Goal: Contribute content: Add original content to the website for others to see

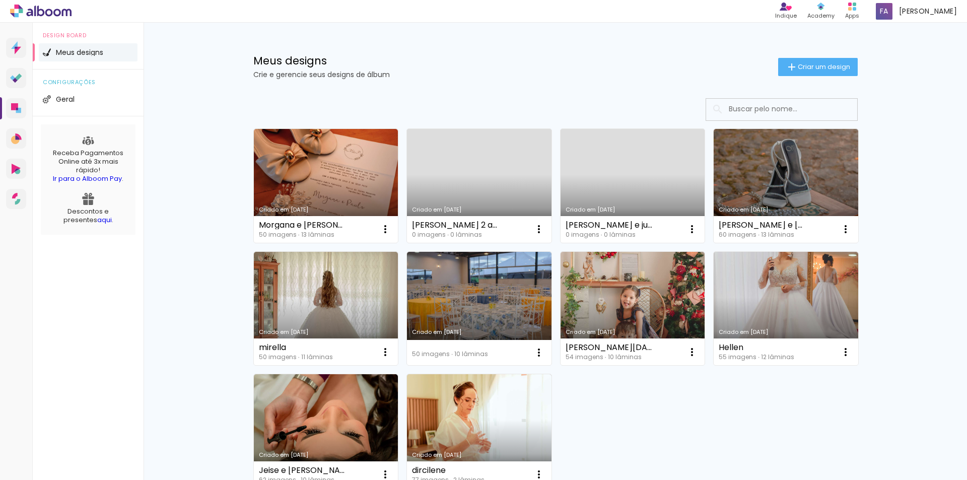
click at [640, 193] on link "Criado em 23/07/25" at bounding box center [633, 186] width 145 height 114
click at [391, 232] on iron-icon at bounding box center [385, 229] width 12 height 12
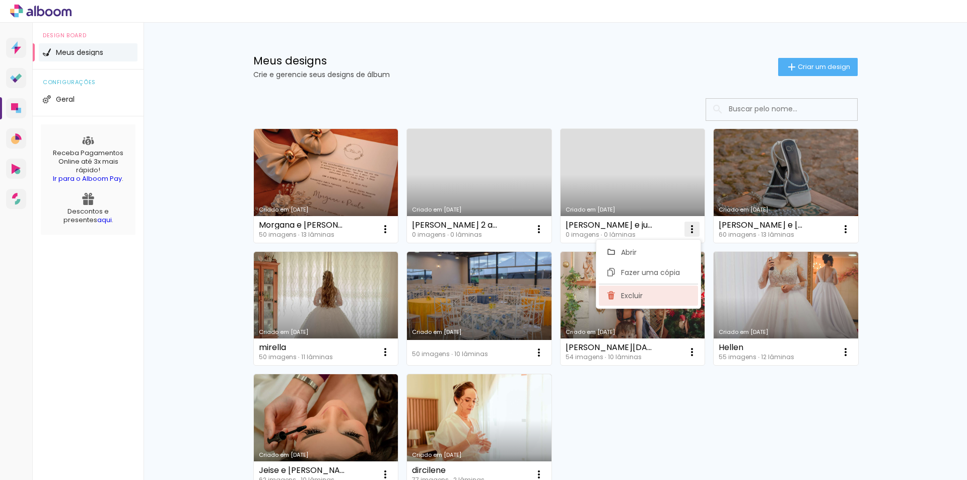
click at [649, 296] on paper-item "Excluir" at bounding box center [648, 296] width 99 height 20
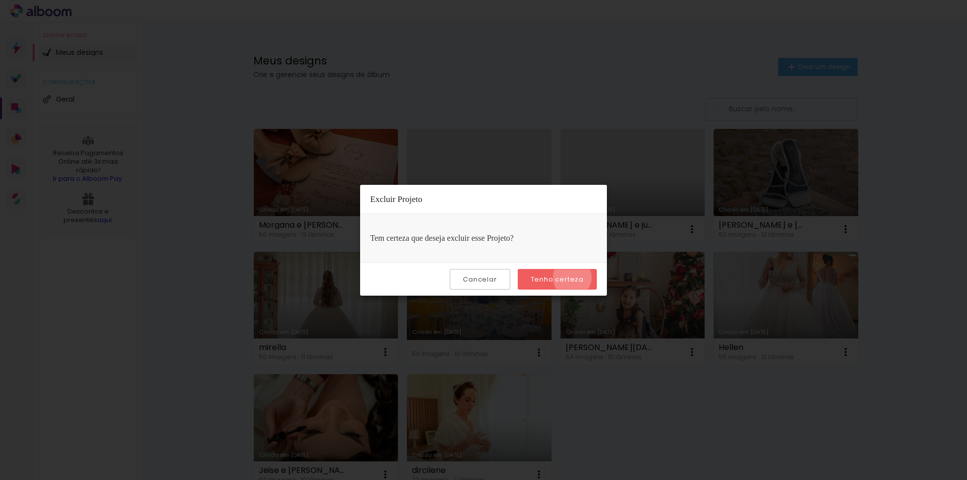
click at [0, 0] on slot "Tenho certeza" at bounding box center [0, 0] width 0 height 0
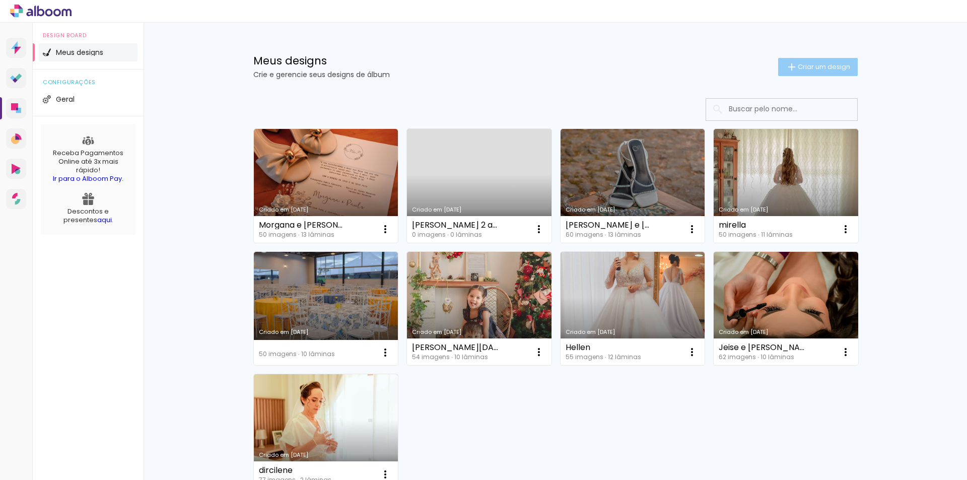
click at [801, 70] on span "Criar um design" at bounding box center [824, 66] width 52 height 7
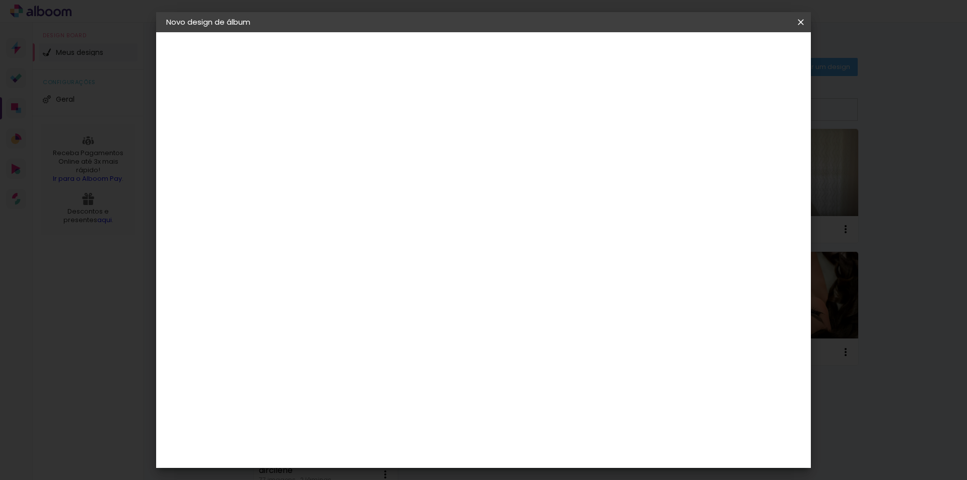
click at [331, 137] on input at bounding box center [331, 135] width 0 height 16
type input "[PERSON_NAME] e [PERSON_NAME]"
type paper-input "[PERSON_NAME] e [PERSON_NAME]"
click at [434, 45] on paper-button "Avançar" at bounding box center [409, 53] width 49 height 17
click at [411, 173] on paper-input-container at bounding box center [356, 161] width 109 height 23
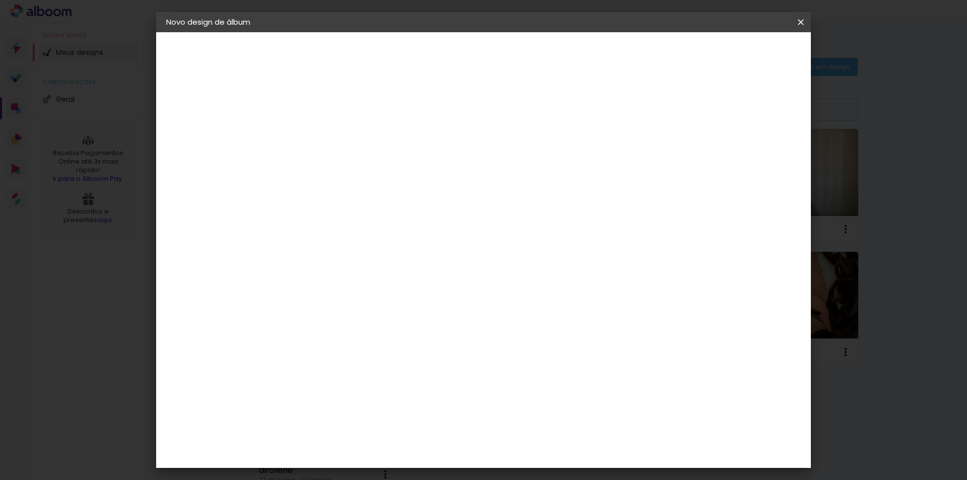
type input "inove"
type paper-input "inove"
click at [391, 235] on paper-item "Inove" at bounding box center [346, 228] width 89 height 22
click at [355, 235] on paper-item "Inove" at bounding box center [346, 228] width 89 height 22
click at [493, 149] on paper-item "Tamanho Livre" at bounding box center [448, 153] width 90 height 22
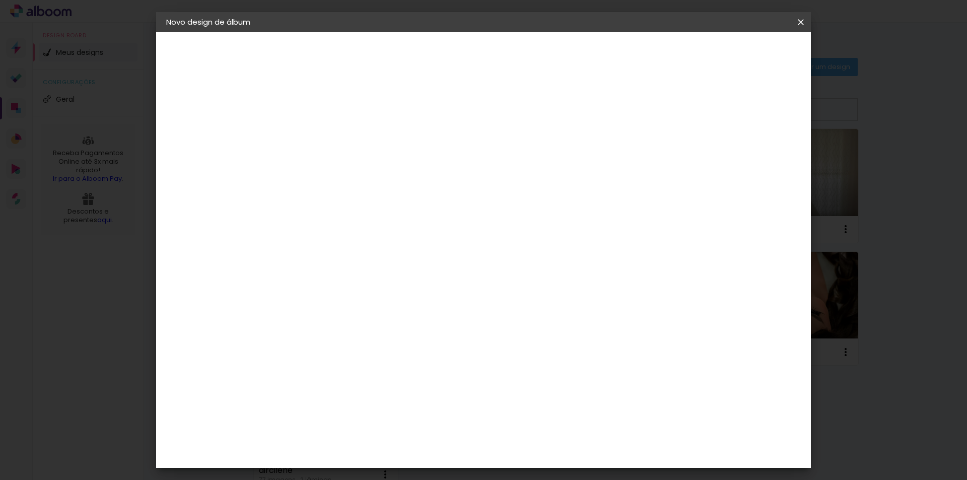
click at [493, 151] on paper-item "Tamanho Livre" at bounding box center [448, 153] width 90 height 22
click at [493, 148] on paper-item "Tamanho Livre" at bounding box center [448, 153] width 90 height 22
click at [0, 0] on slot "Tamanho Livre" at bounding box center [0, 0] width 0 height 0
click at [493, 143] on paper-item "Tamanho Livre" at bounding box center [448, 153] width 90 height 22
click at [493, 106] on div "Avançado Tamanho Livre Sugerir uma encadernadora" at bounding box center [448, 161] width 90 height 127
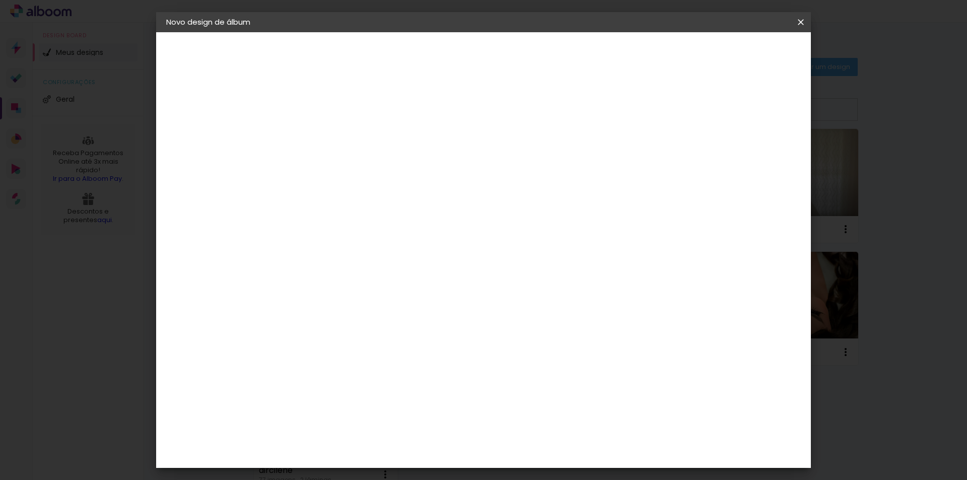
click at [0, 0] on slot "Tamanho Livre" at bounding box center [0, 0] width 0 height 0
click at [493, 159] on paper-item "Tamanho Livre" at bounding box center [448, 153] width 90 height 22
click at [197, 149] on iron-pages "Modelo Escolhendo modelo... Tamanho livre" at bounding box center [221, 147] width 110 height 20
click at [492, 118] on div "Fornecedor Escolha um fornecedor ou avance com o tamanho livre. Voltar Avançar" at bounding box center [397, 75] width 221 height 86
click at [391, 236] on paper-item "Inove" at bounding box center [346, 228] width 89 height 22
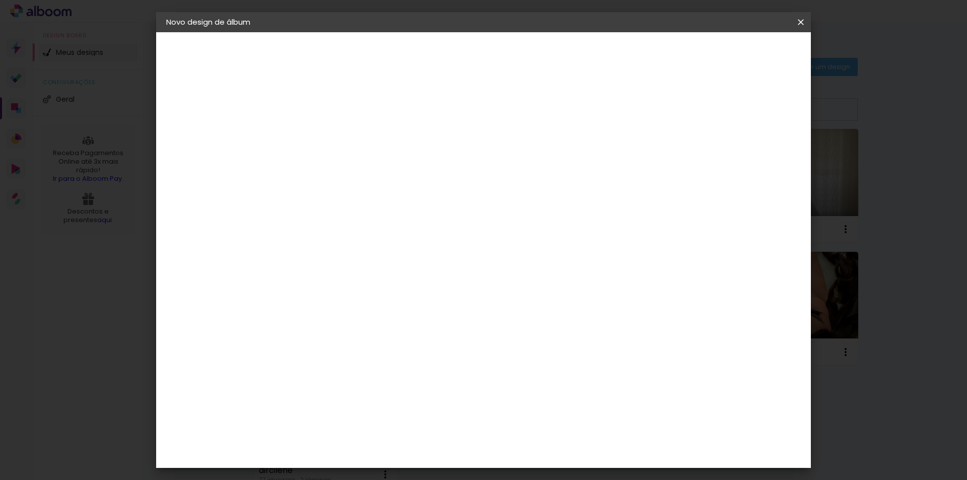
click at [391, 233] on paper-item "Inove" at bounding box center [346, 228] width 89 height 22
click at [493, 47] on paper-button "Avançar" at bounding box center [467, 53] width 49 height 17
click at [399, 364] on span "25 × 25" at bounding box center [375, 374] width 47 height 21
click at [0, 0] on slot "Avançar" at bounding box center [0, 0] width 0 height 0
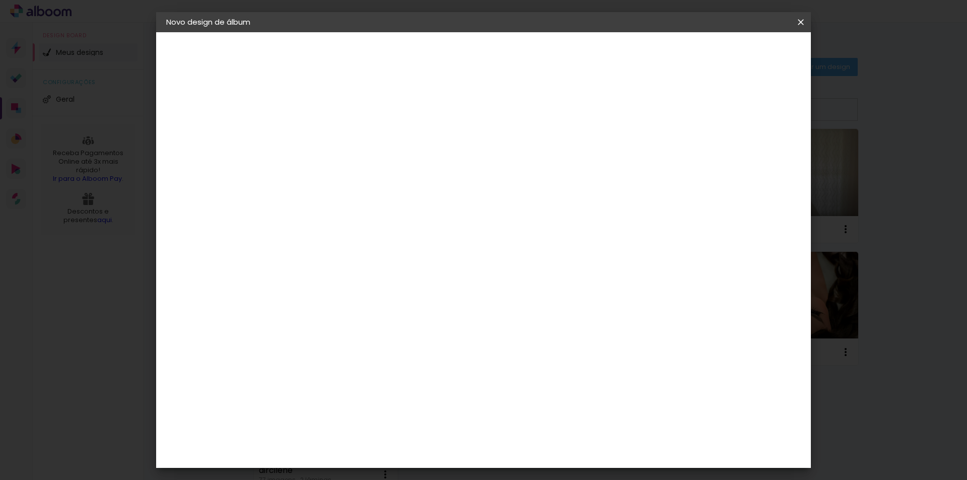
click at [681, 112] on div at bounding box center [676, 108] width 9 height 9
type paper-checkbox "on"
click at [738, 50] on span "Iniciar design" at bounding box center [715, 53] width 46 height 7
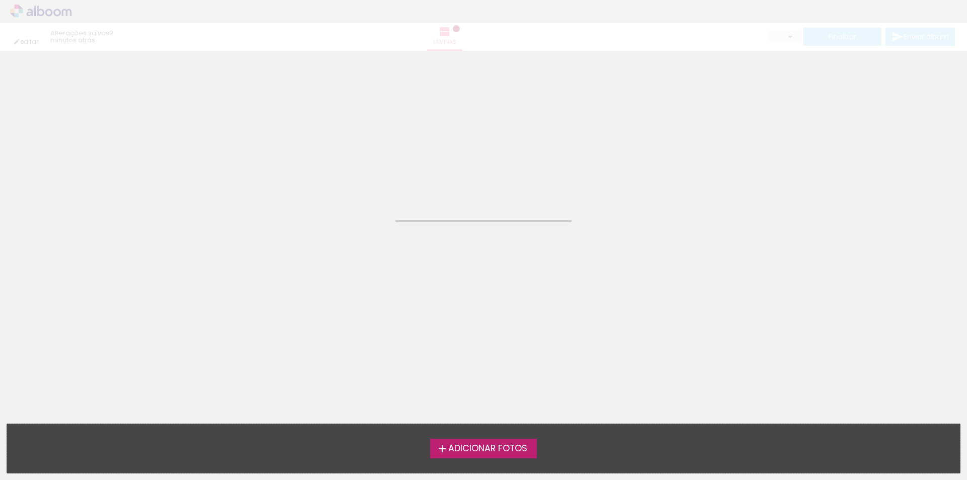
click at [476, 449] on span "Adicionar Fotos" at bounding box center [487, 448] width 79 height 9
click at [0, 0] on input "file" at bounding box center [0, 0] width 0 height 0
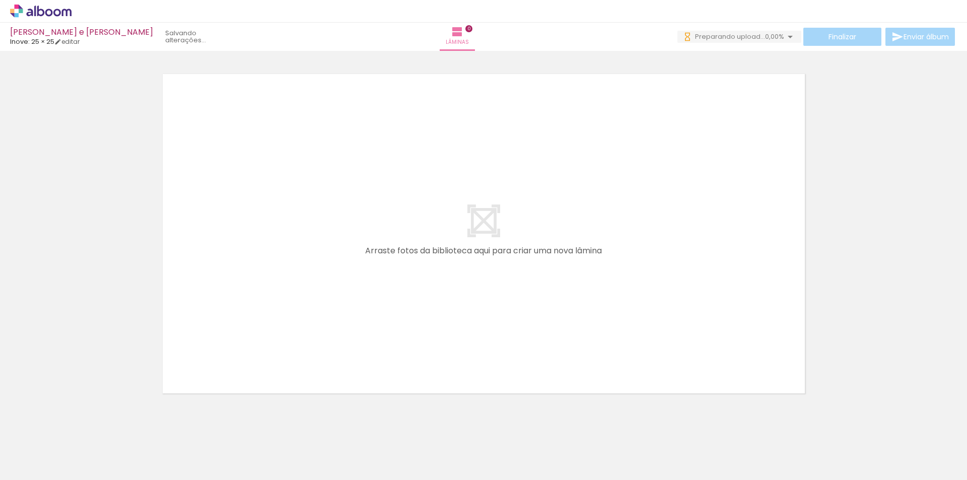
click at [474, 262] on quentale-layouter at bounding box center [484, 234] width 656 height 334
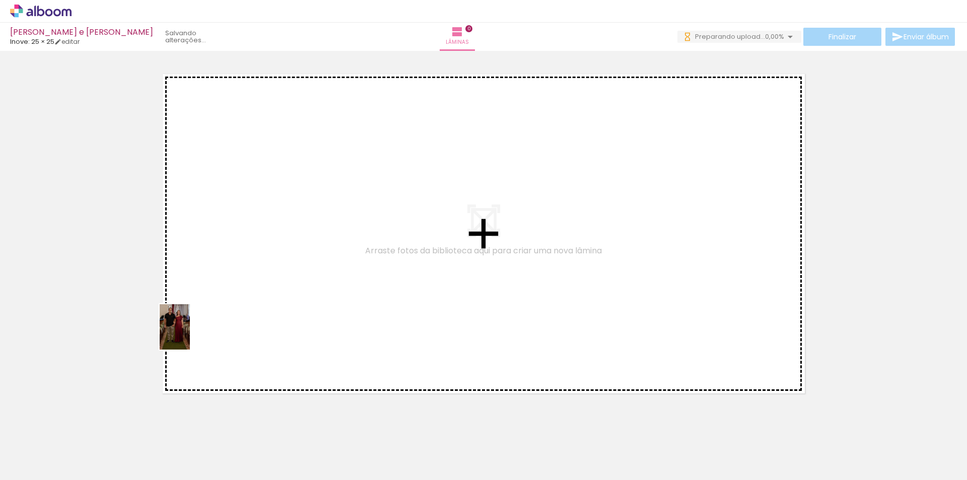
drag, startPoint x: 93, startPoint y: 443, endPoint x: 245, endPoint y: 301, distance: 208.2
click at [243, 301] on quentale-workspace at bounding box center [483, 240] width 967 height 480
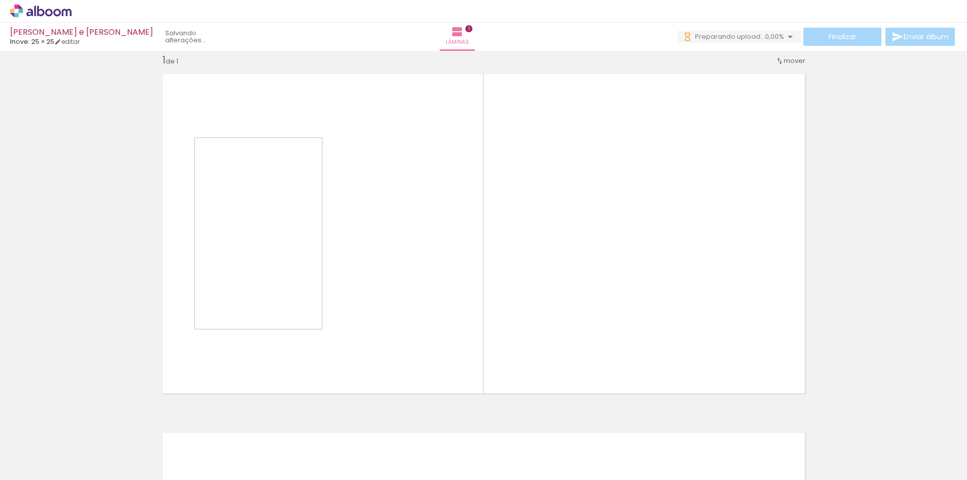
scroll to position [13, 0]
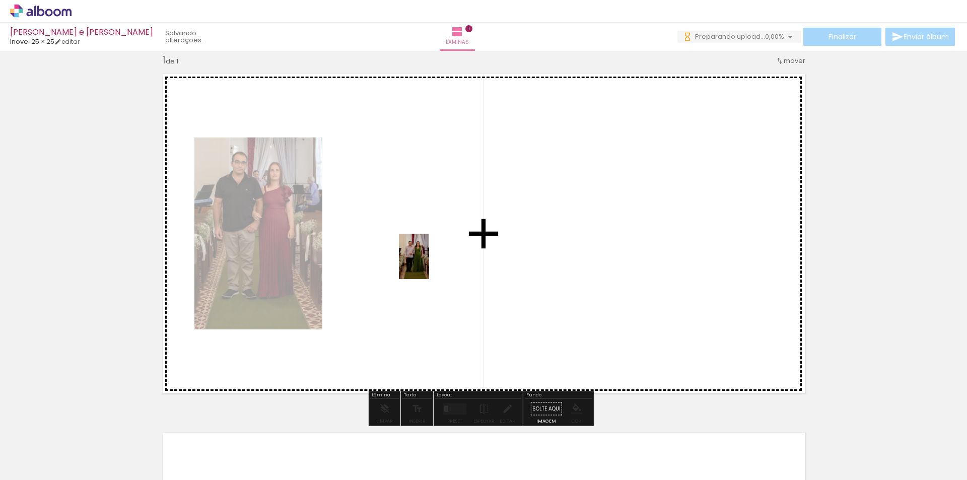
drag, startPoint x: 162, startPoint y: 455, endPoint x: 429, endPoint y: 264, distance: 328.7
click at [429, 264] on quentale-workspace at bounding box center [483, 240] width 967 height 480
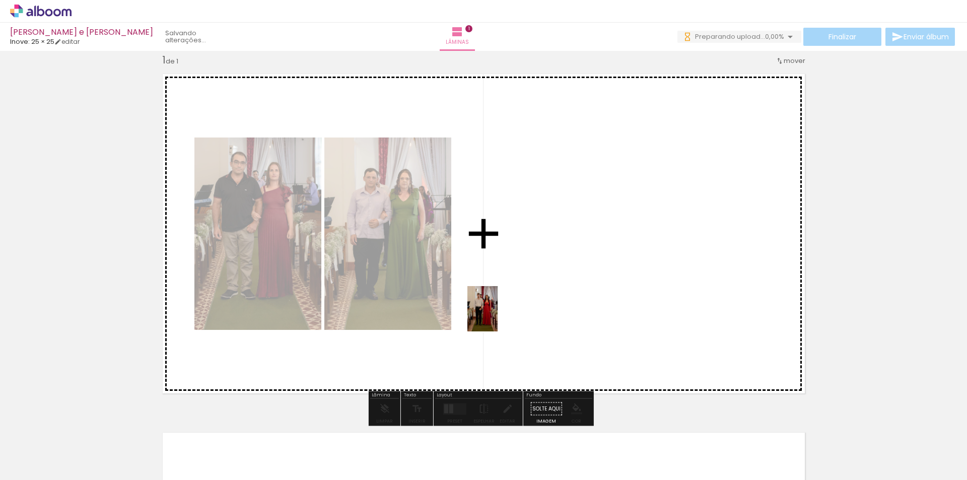
drag, startPoint x: 218, startPoint y: 462, endPoint x: 535, endPoint y: 302, distance: 355.1
click at [535, 302] on quentale-workspace at bounding box center [483, 240] width 967 height 480
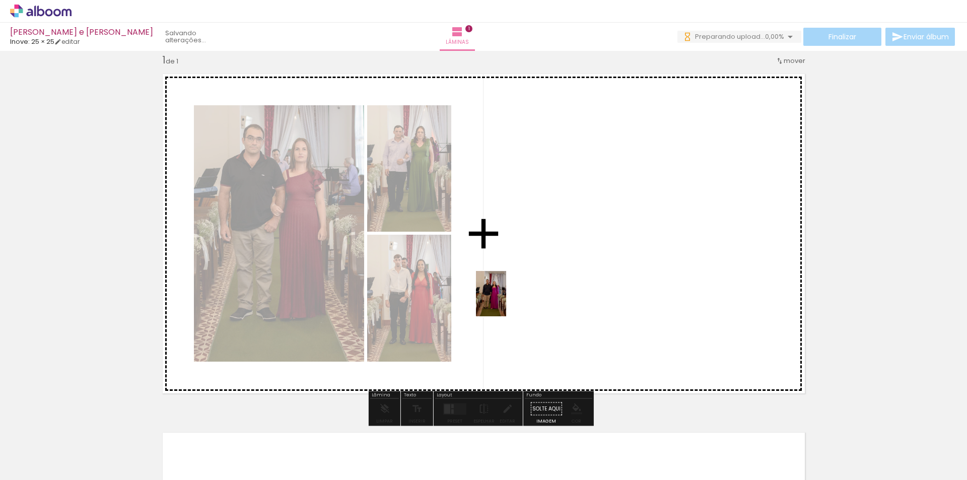
drag, startPoint x: 278, startPoint y: 444, endPoint x: 506, endPoint y: 301, distance: 269.5
click at [506, 301] on quentale-workspace at bounding box center [483, 240] width 967 height 480
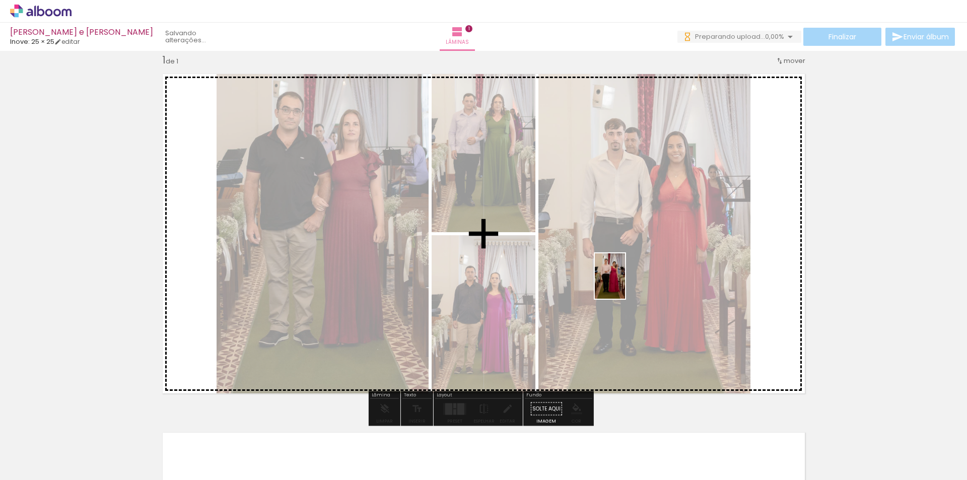
drag, startPoint x: 321, startPoint y: 448, endPoint x: 625, endPoint y: 284, distance: 346.0
click at [625, 284] on quentale-workspace at bounding box center [483, 240] width 967 height 480
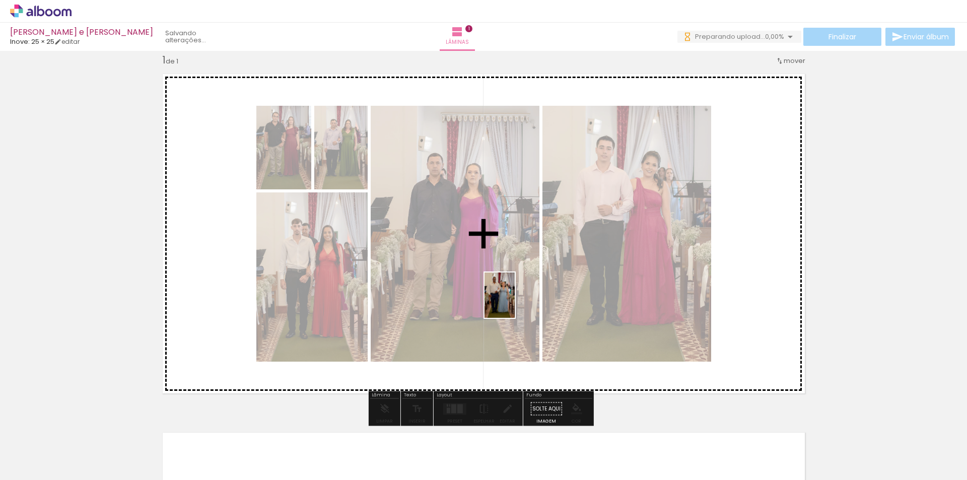
drag, startPoint x: 384, startPoint y: 443, endPoint x: 516, endPoint y: 302, distance: 192.8
click at [516, 302] on quentale-workspace at bounding box center [483, 240] width 967 height 480
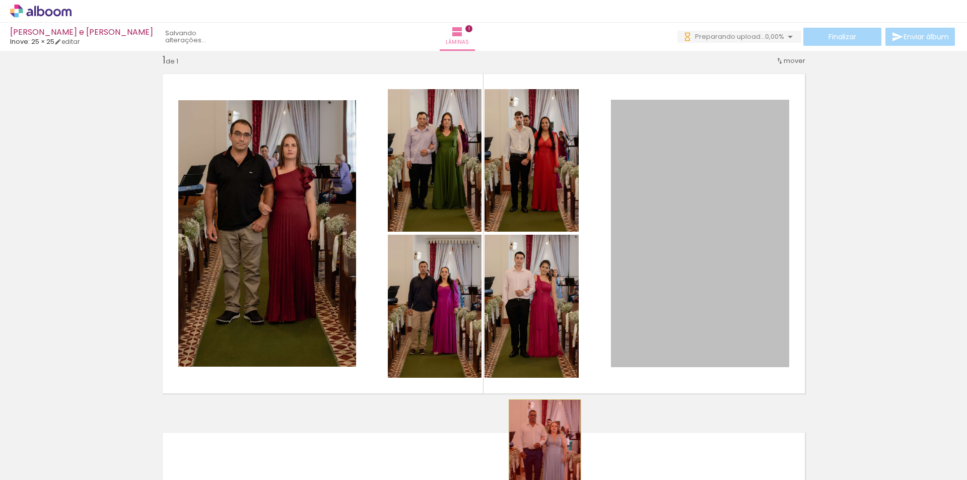
drag, startPoint x: 703, startPoint y: 295, endPoint x: 541, endPoint y: 454, distance: 227.3
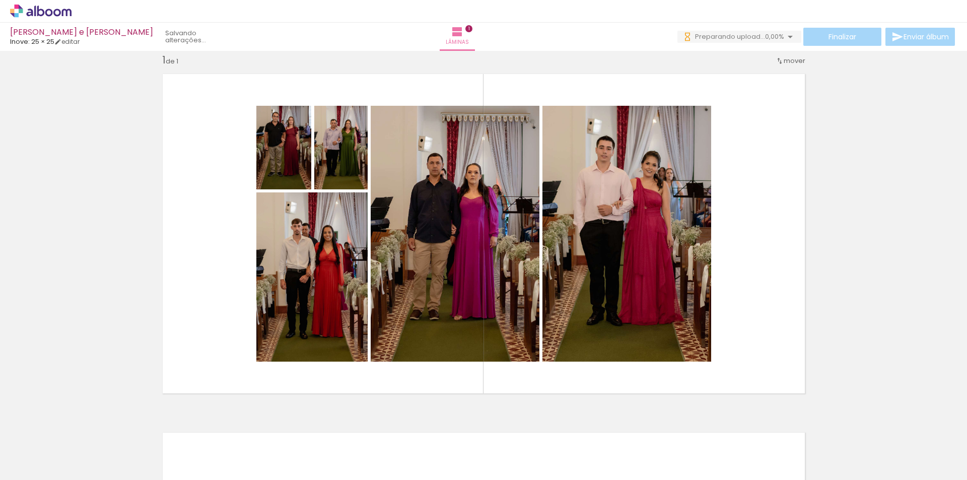
scroll to position [0, 0]
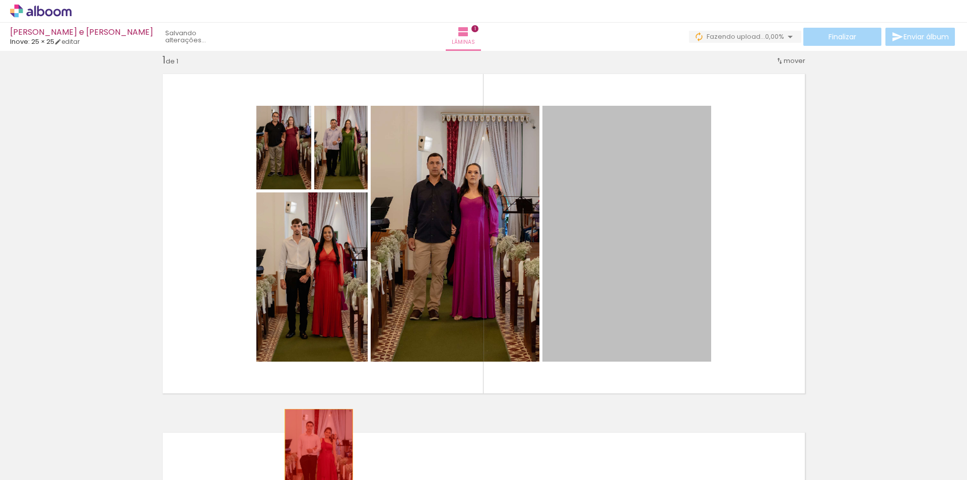
drag, startPoint x: 612, startPoint y: 344, endPoint x: 315, endPoint y: 460, distance: 318.7
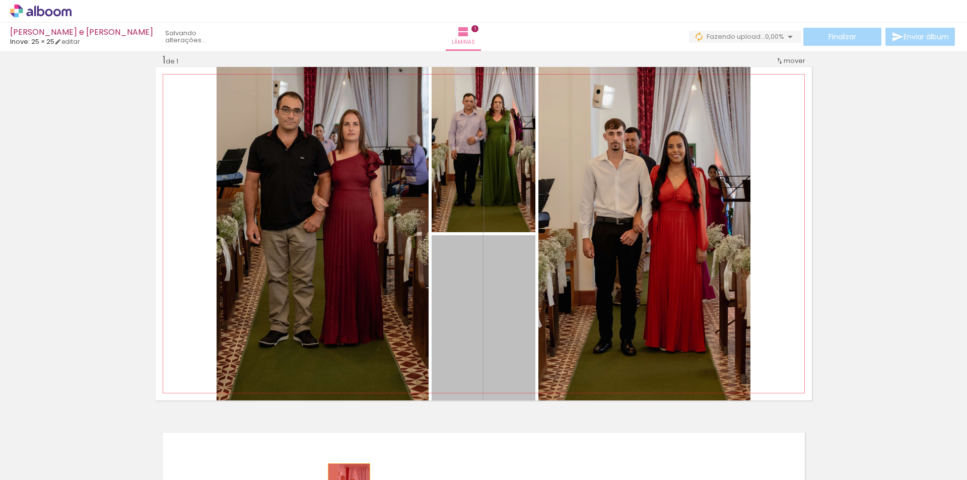
drag, startPoint x: 465, startPoint y: 254, endPoint x: 326, endPoint y: 442, distance: 233.5
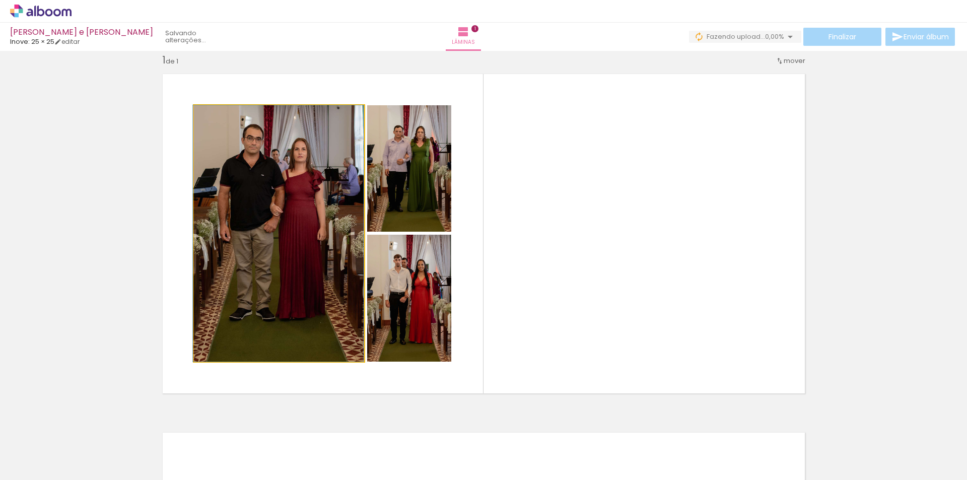
drag, startPoint x: 363, startPoint y: 328, endPoint x: 317, endPoint y: 377, distance: 67.0
click at [317, 377] on quentale-layouter at bounding box center [484, 234] width 656 height 334
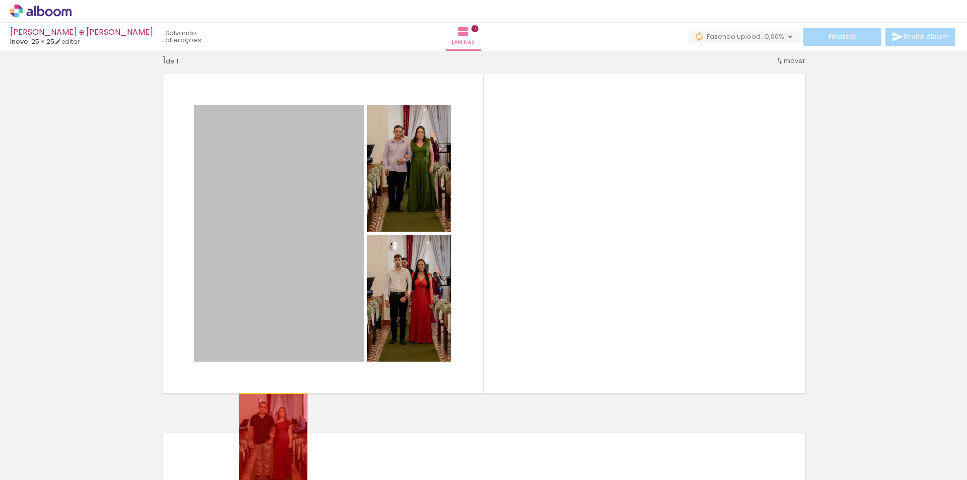
drag, startPoint x: 330, startPoint y: 333, endPoint x: 269, endPoint y: 445, distance: 128.5
click at [269, 445] on quentale-workspace at bounding box center [483, 240] width 967 height 480
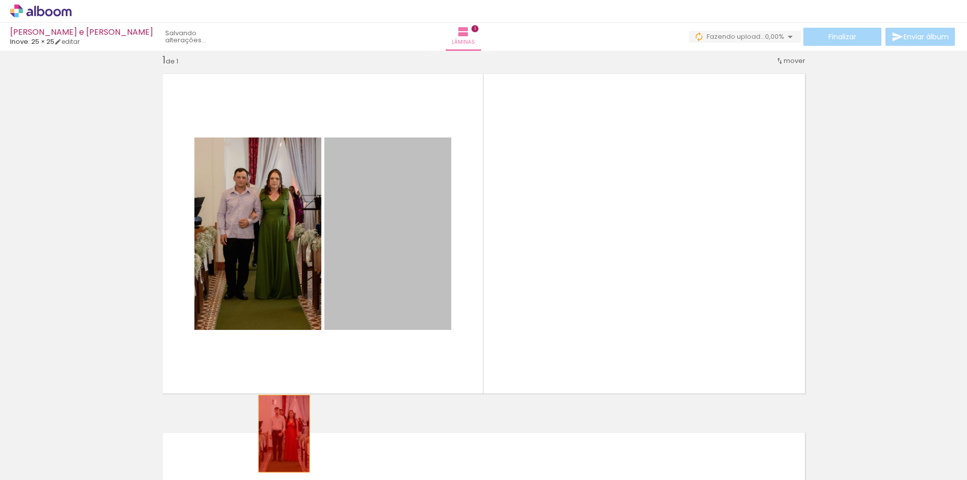
drag, startPoint x: 378, startPoint y: 248, endPoint x: 275, endPoint y: 442, distance: 220.2
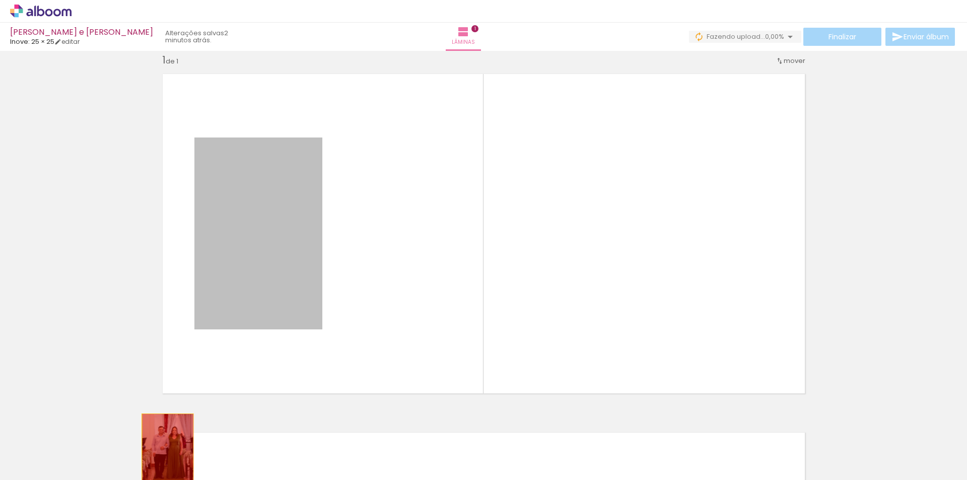
drag, startPoint x: 287, startPoint y: 283, endPoint x: 164, endPoint y: 452, distance: 209.6
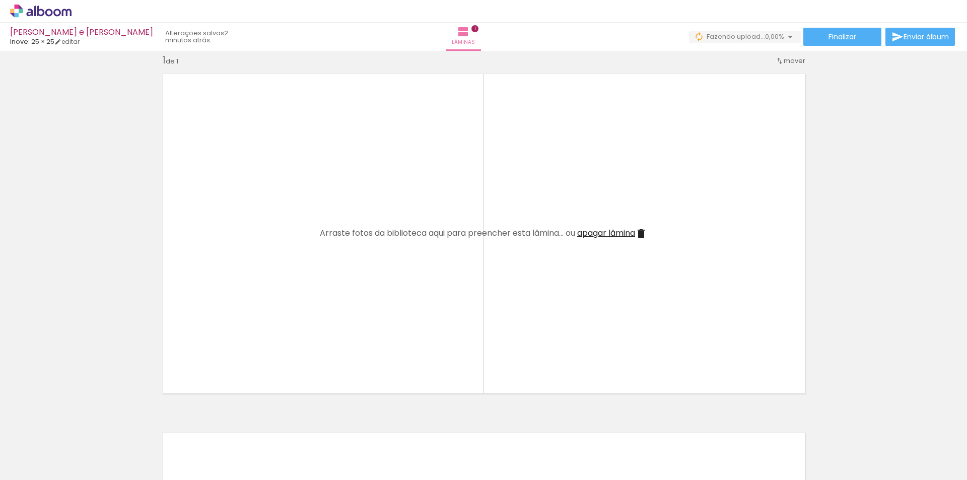
click at [723, 165] on quentale-layouter at bounding box center [484, 234] width 656 height 334
click at [910, 375] on div "Inserir lâmina 1 de 1" at bounding box center [483, 400] width 967 height 718
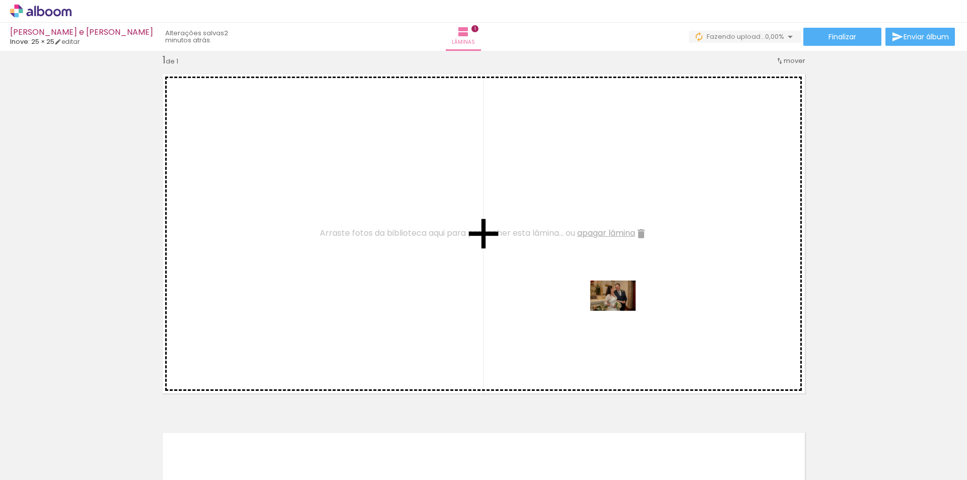
drag, startPoint x: 834, startPoint y: 448, endPoint x: 600, endPoint y: 307, distance: 273.5
click at [600, 307] on quentale-workspace at bounding box center [483, 240] width 967 height 480
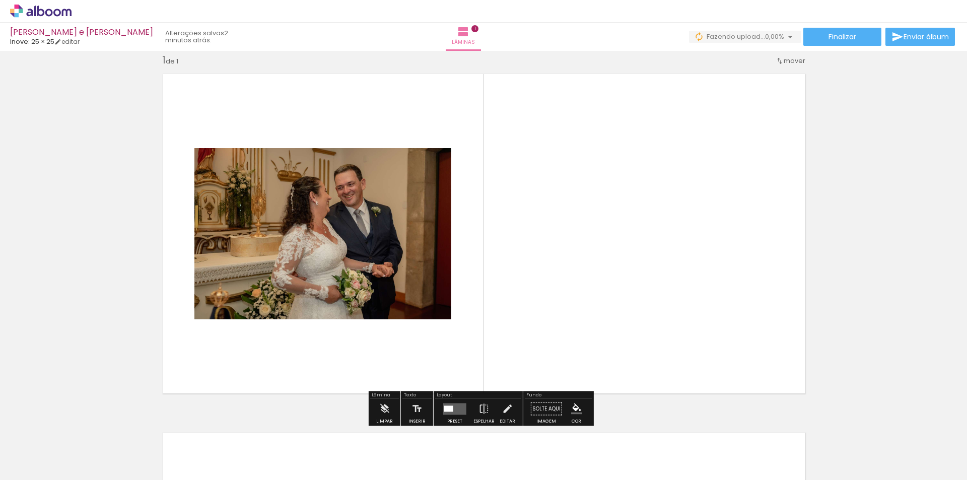
click at [350, 297] on quentale-photo at bounding box center [322, 233] width 257 height 171
click at [402, 260] on quentale-photo at bounding box center [322, 233] width 257 height 171
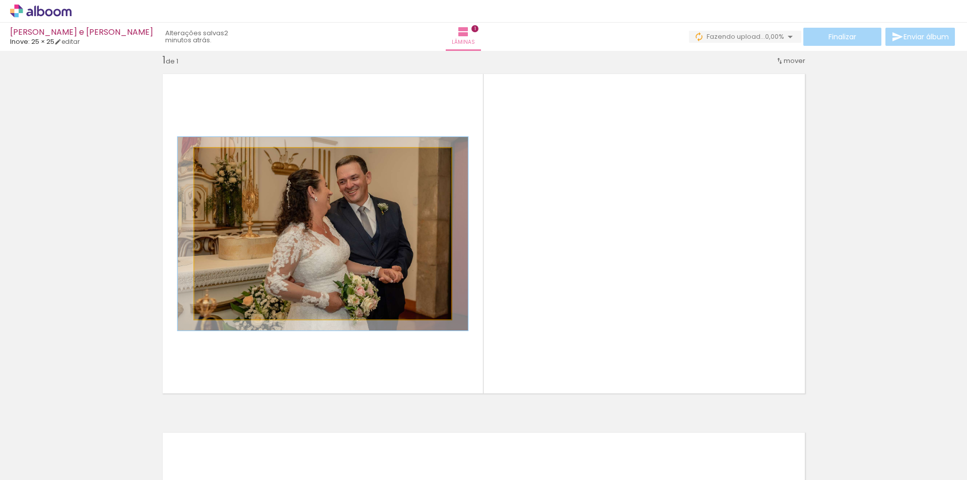
type paper-slider "113"
click at [220, 158] on div at bounding box center [222, 158] width 9 height 9
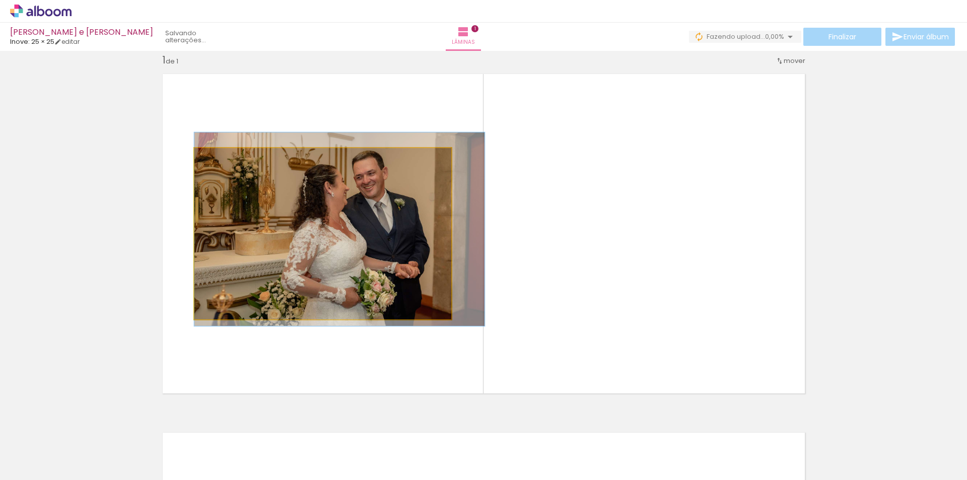
drag, startPoint x: 325, startPoint y: 224, endPoint x: 344, endPoint y: 221, distance: 18.4
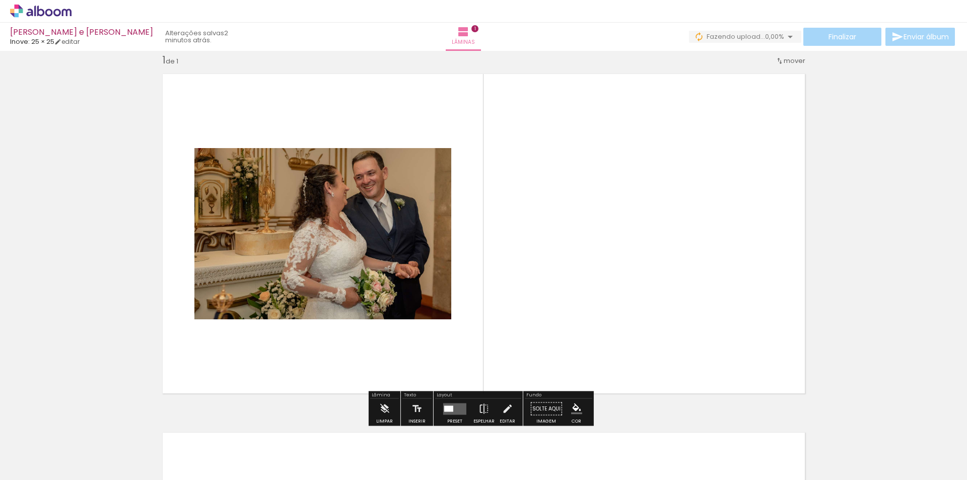
click at [625, 270] on quentale-layouter at bounding box center [484, 234] width 656 height 334
click at [670, 213] on quentale-layouter at bounding box center [484, 234] width 656 height 334
click at [404, 252] on quentale-photo at bounding box center [322, 233] width 257 height 171
click at [482, 409] on iron-icon at bounding box center [484, 409] width 11 height 20
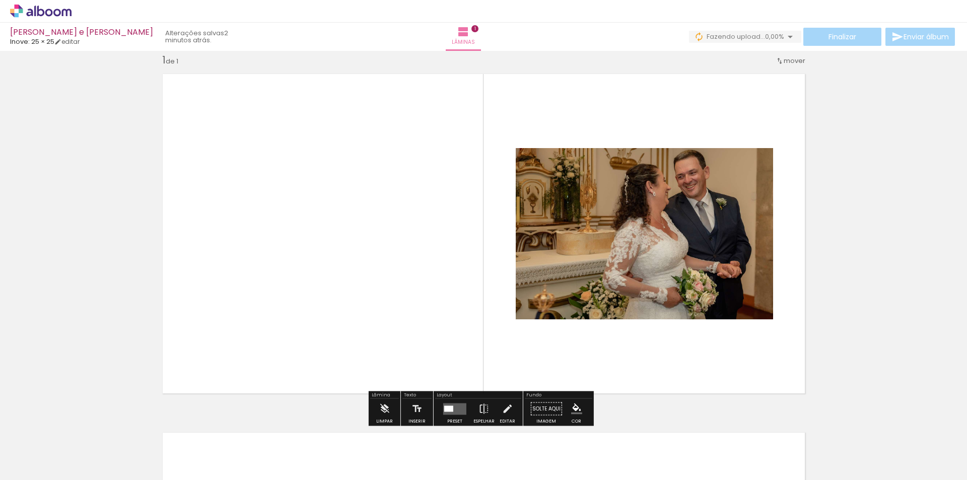
click at [731, 236] on quentale-photo at bounding box center [644, 233] width 257 height 171
click at [903, 278] on div "Inserir lâmina 1 de 1" at bounding box center [483, 400] width 967 height 718
click at [683, 270] on quentale-photo at bounding box center [644, 233] width 257 height 171
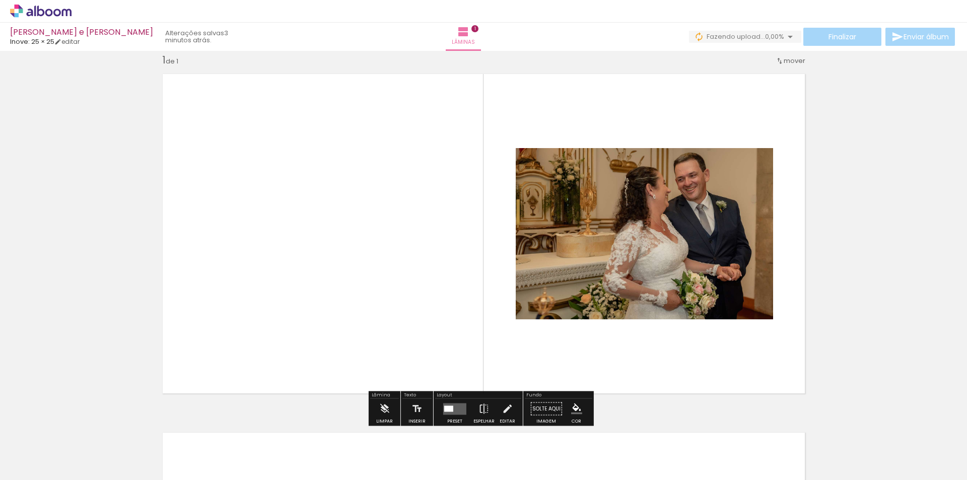
click at [681, 367] on quentale-layouter at bounding box center [484, 234] width 656 height 334
click at [445, 406] on div at bounding box center [448, 409] width 9 height 6
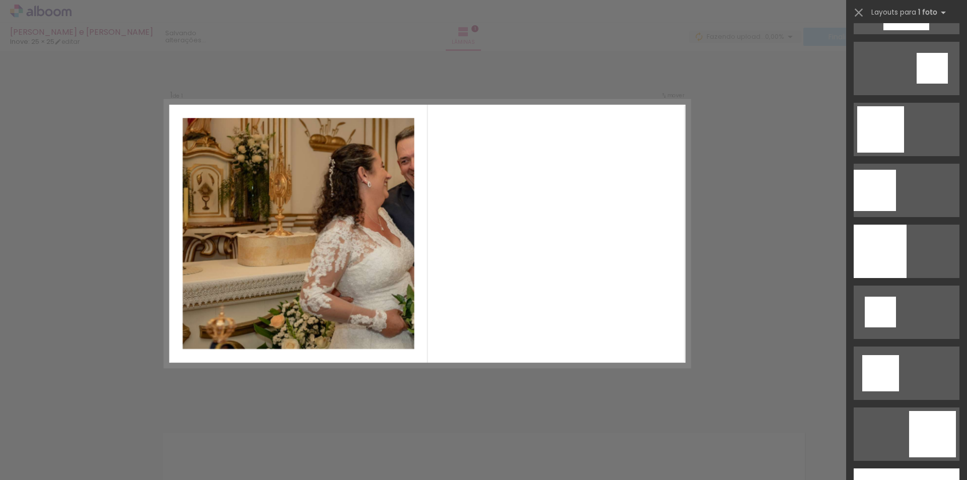
scroll to position [1260, 0]
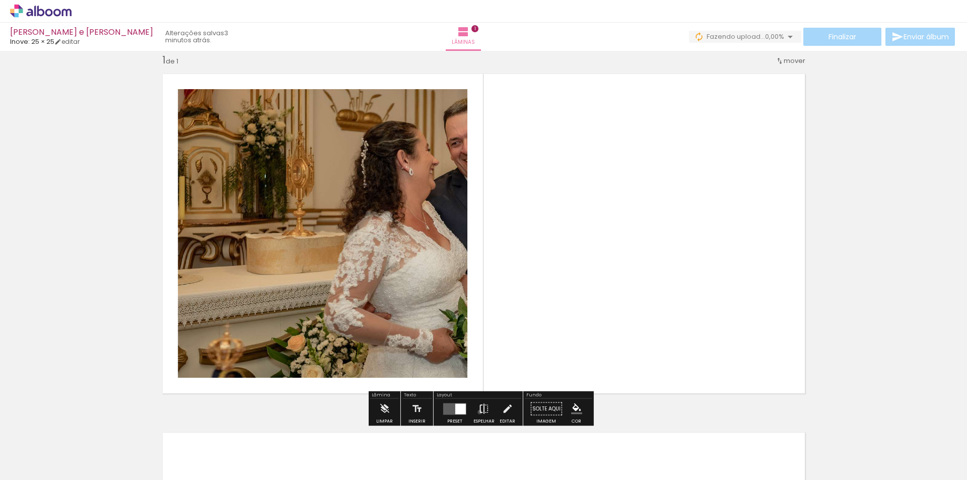
click at [479, 412] on iron-icon at bounding box center [484, 409] width 11 height 20
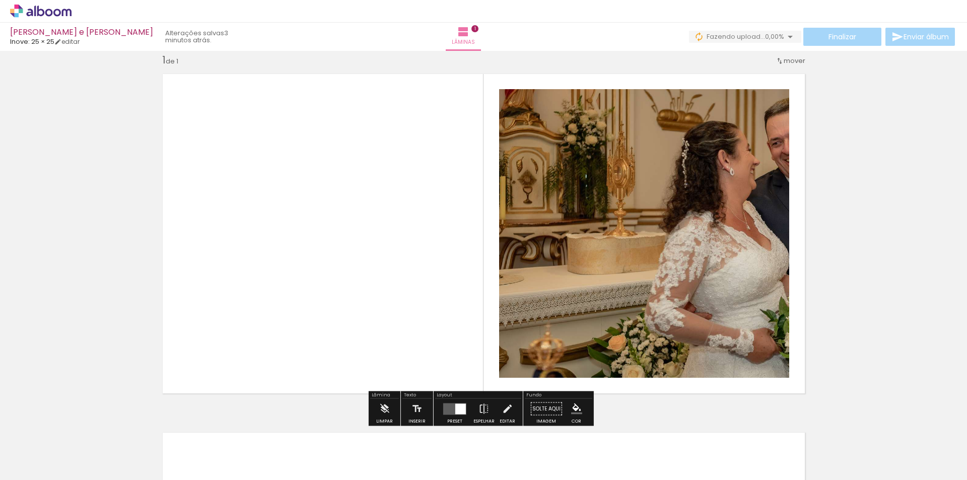
click at [639, 294] on quentale-photo at bounding box center [644, 233] width 290 height 289
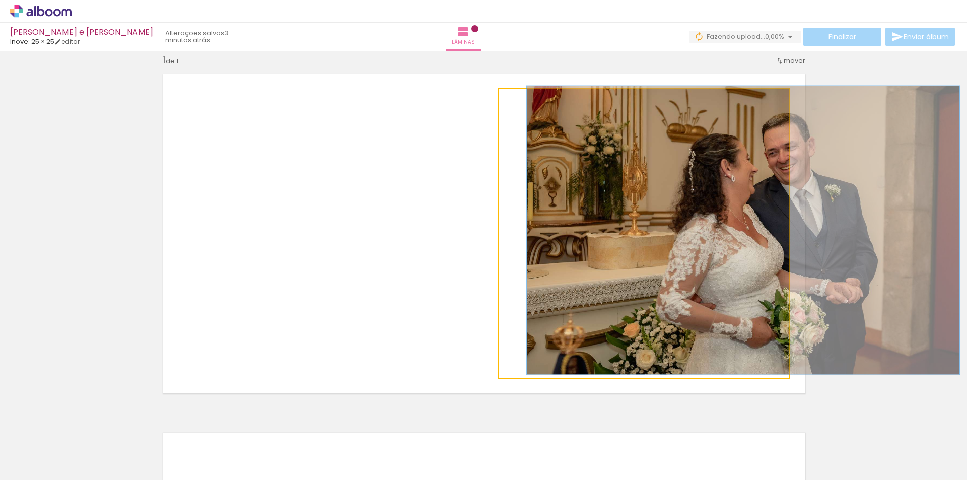
drag, startPoint x: 525, startPoint y: 101, endPoint x: 518, endPoint y: 101, distance: 7.1
click at [518, 101] on div at bounding box center [522, 99] width 9 height 9
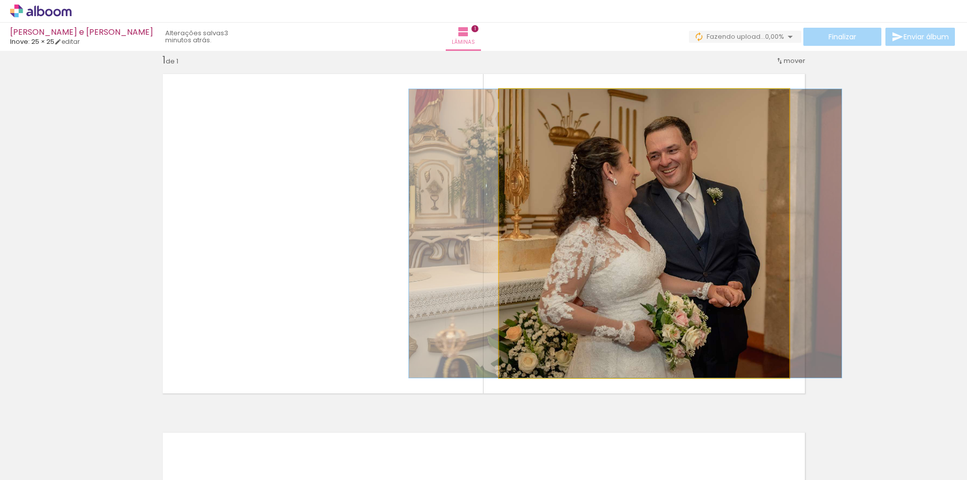
drag, startPoint x: 676, startPoint y: 196, endPoint x: 561, endPoint y: 191, distance: 115.5
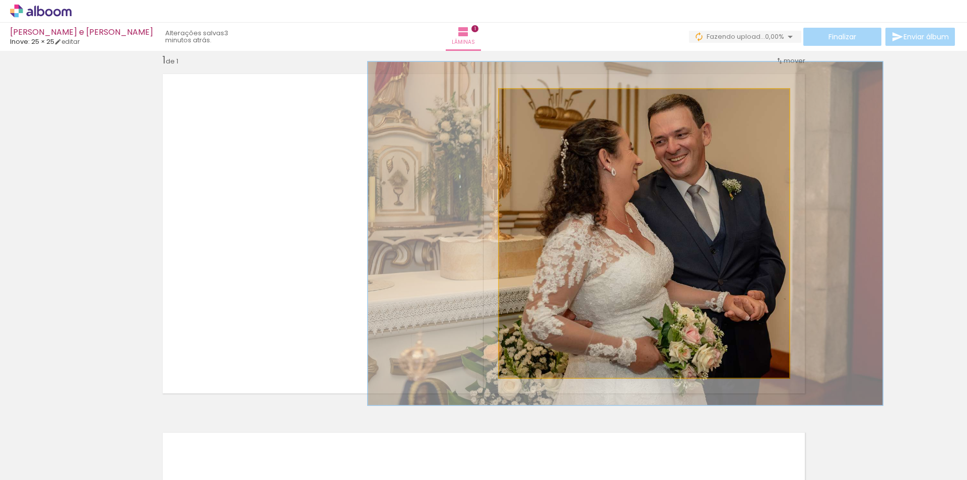
drag, startPoint x: 521, startPoint y: 101, endPoint x: 528, endPoint y: 102, distance: 6.6
type paper-slider "119"
click at [528, 102] on div at bounding box center [529, 99] width 9 height 9
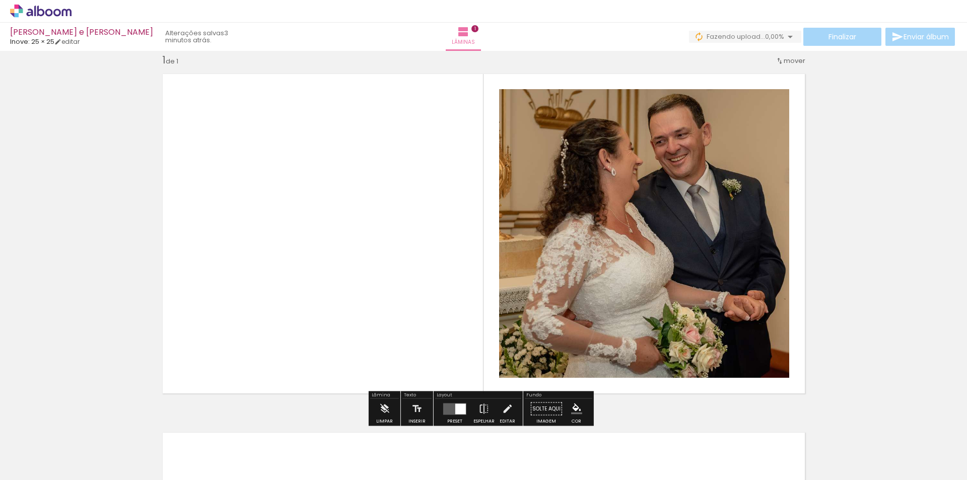
click at [351, 237] on quentale-layouter at bounding box center [484, 234] width 656 height 334
click at [914, 258] on div "Inserir lâmina 1 de 1" at bounding box center [483, 400] width 967 height 718
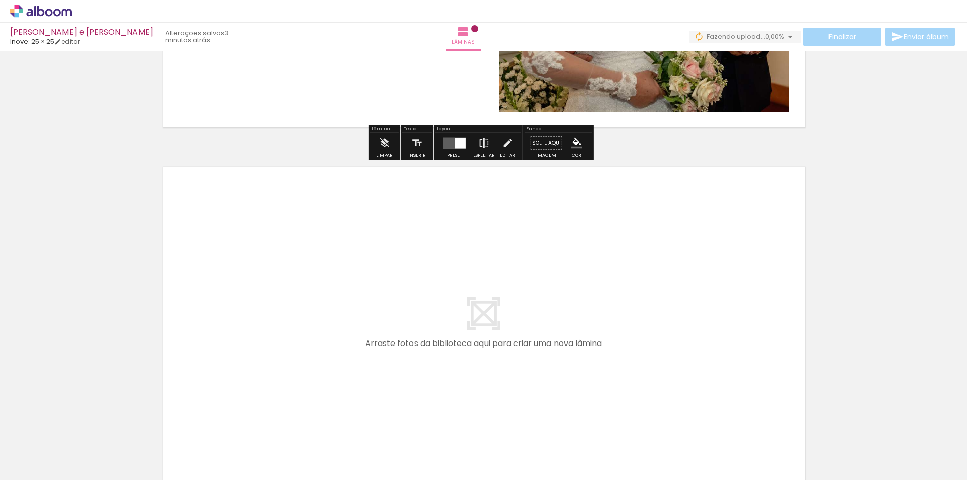
scroll to position [366, 0]
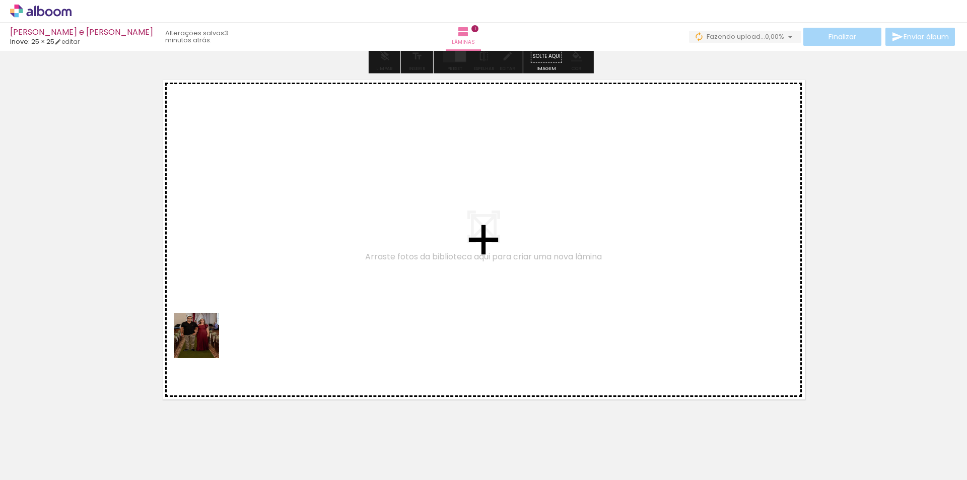
drag, startPoint x: 107, startPoint y: 449, endPoint x: 209, endPoint y: 341, distance: 148.3
click at [209, 341] on quentale-workspace at bounding box center [483, 240] width 967 height 480
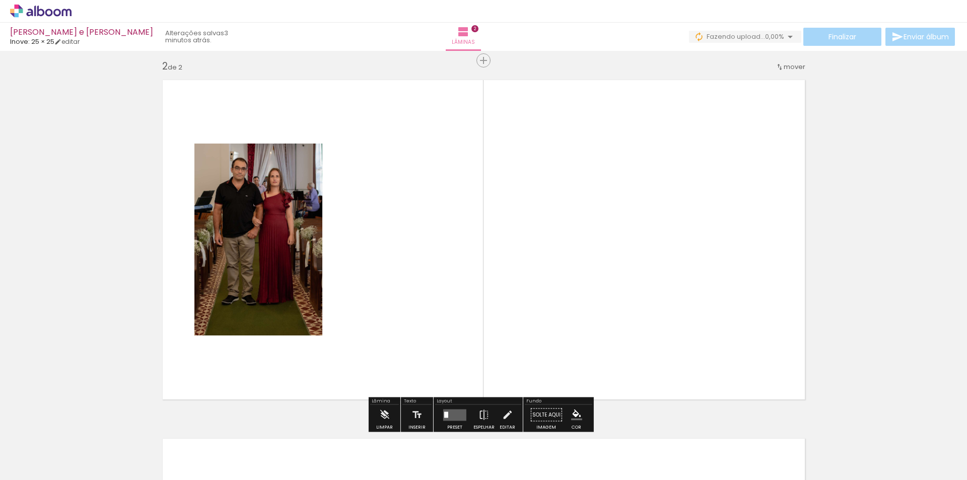
scroll to position [372, 0]
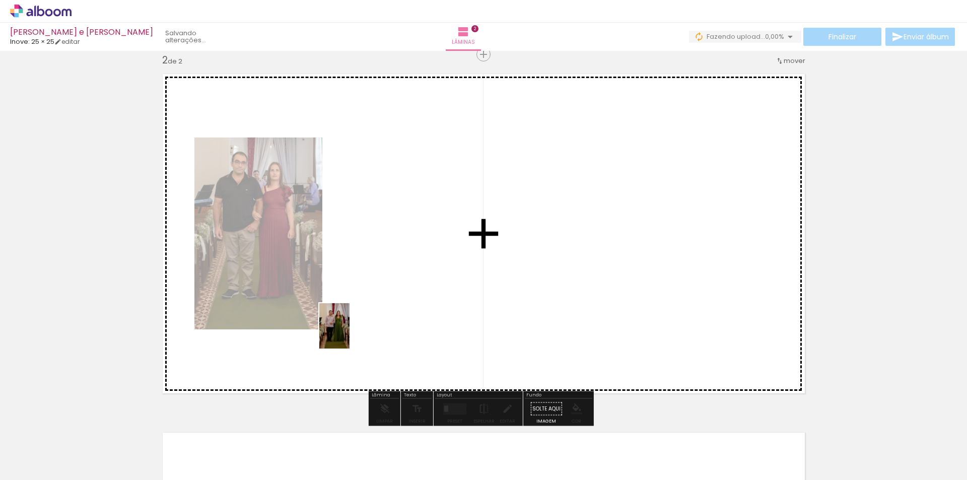
drag, startPoint x: 194, startPoint y: 403, endPoint x: 350, endPoint y: 334, distance: 169.8
click at [350, 334] on quentale-workspace at bounding box center [483, 240] width 967 height 480
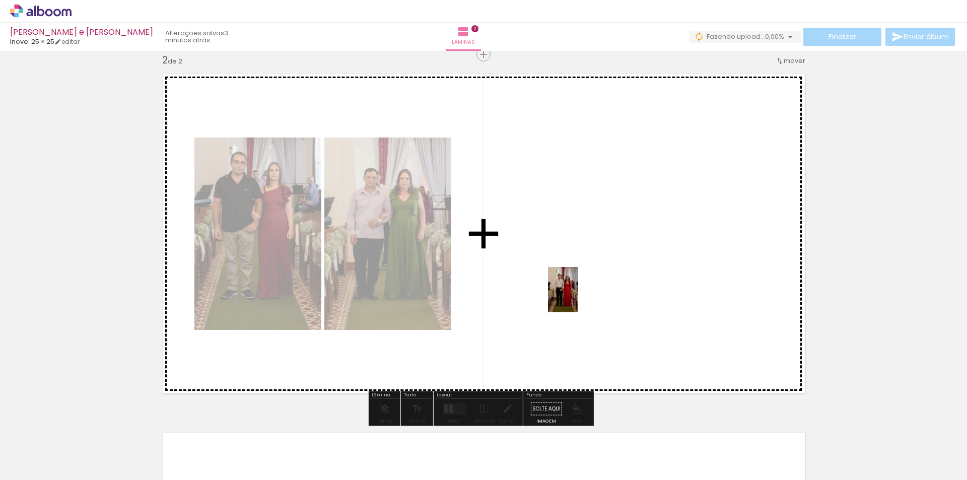
drag, startPoint x: 224, startPoint y: 446, endPoint x: 587, endPoint y: 289, distance: 395.1
click at [587, 289] on quentale-workspace at bounding box center [483, 240] width 967 height 480
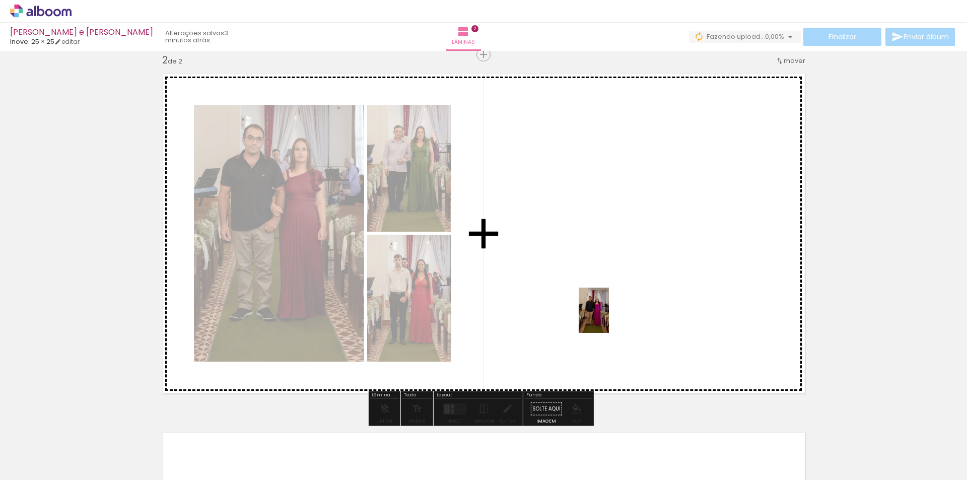
drag, startPoint x: 285, startPoint y: 445, endPoint x: 609, endPoint y: 318, distance: 348.1
click at [609, 318] on quentale-workspace at bounding box center [483, 240] width 967 height 480
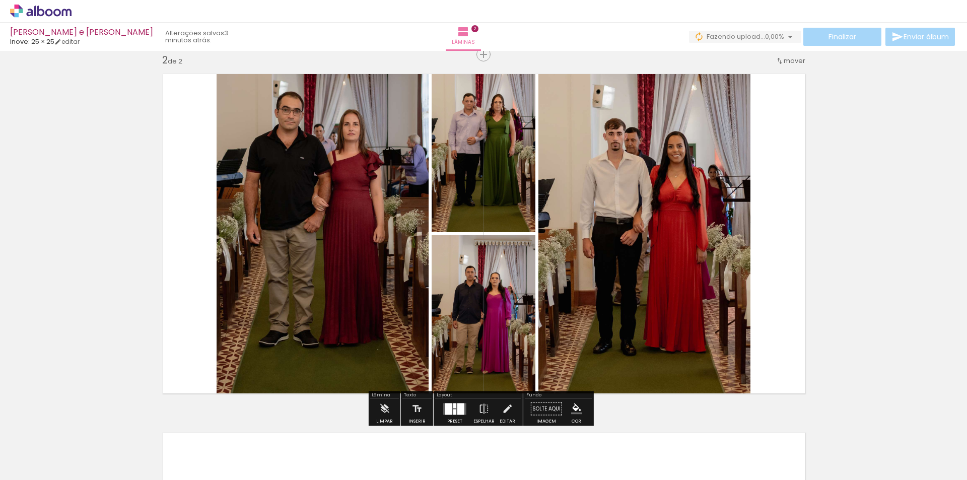
click at [172, 462] on div at bounding box center [157, 446] width 30 height 45
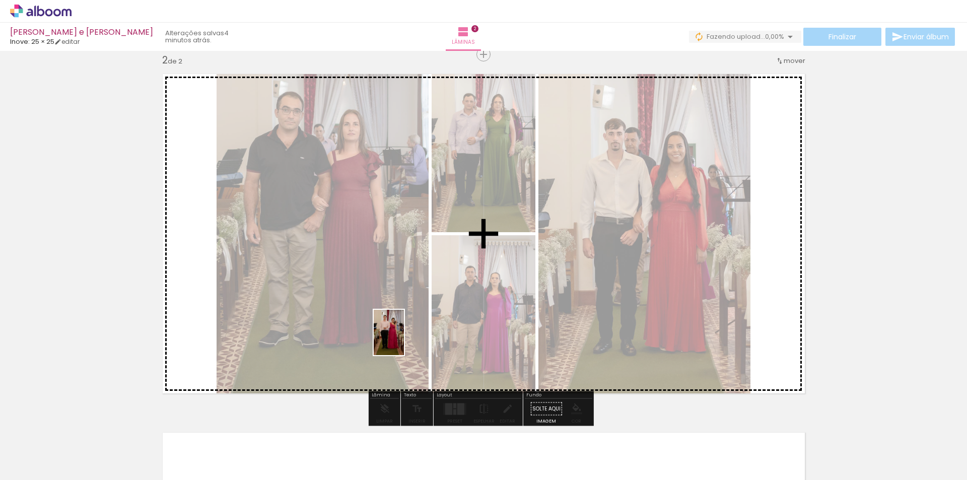
drag, startPoint x: 339, startPoint y: 440, endPoint x: 404, endPoint y: 340, distance: 119.1
click at [404, 340] on quentale-workspace at bounding box center [483, 240] width 967 height 480
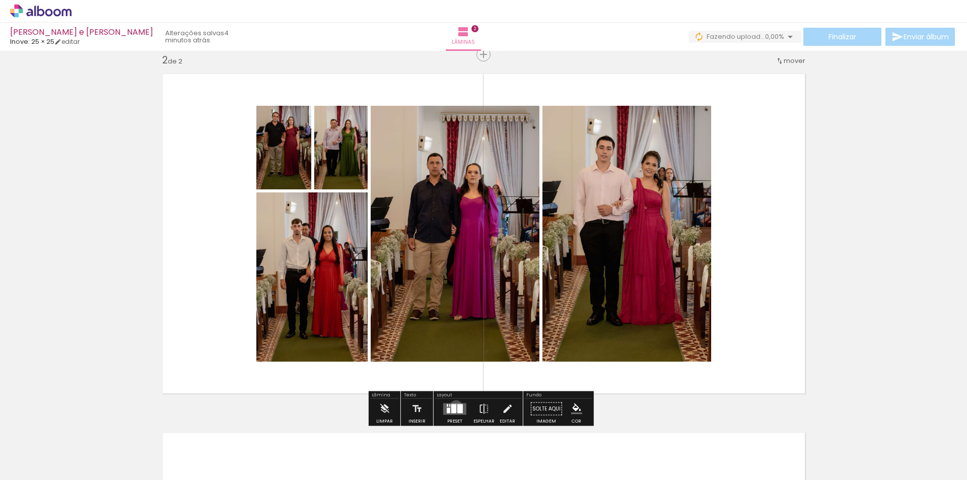
click at [454, 406] on div at bounding box center [453, 408] width 5 height 9
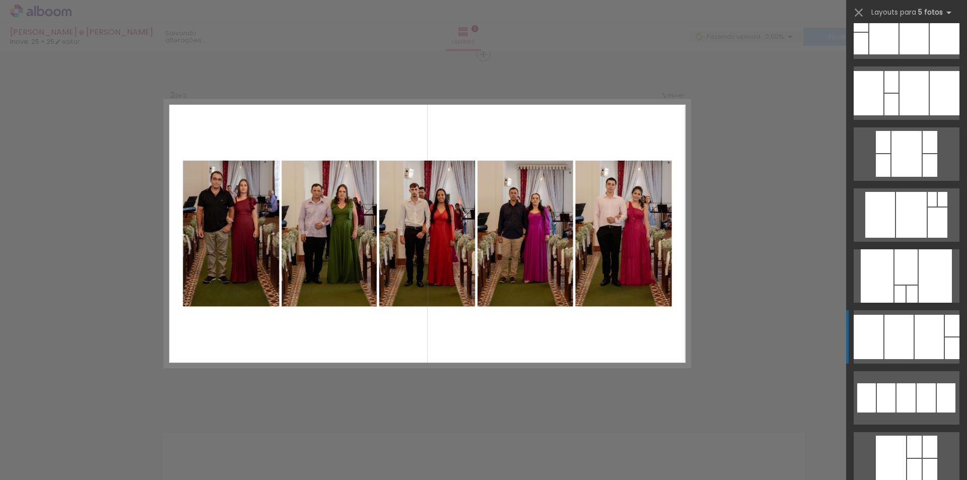
scroll to position [151, 0]
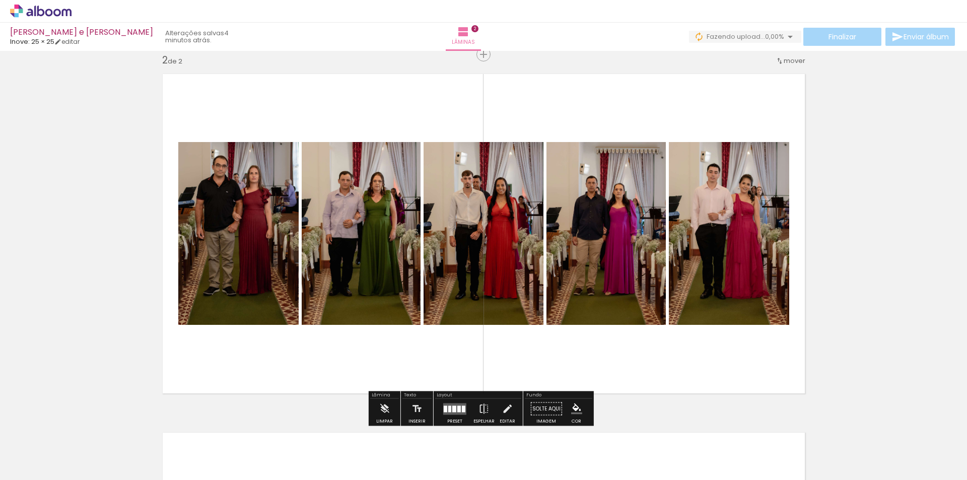
click at [461, 405] on quentale-layouter at bounding box center [454, 409] width 23 height 12
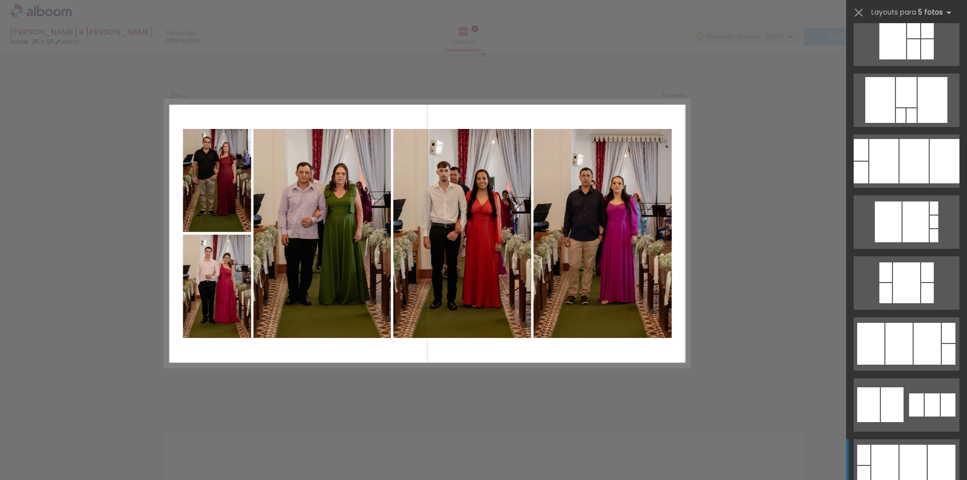
scroll to position [1445, 0]
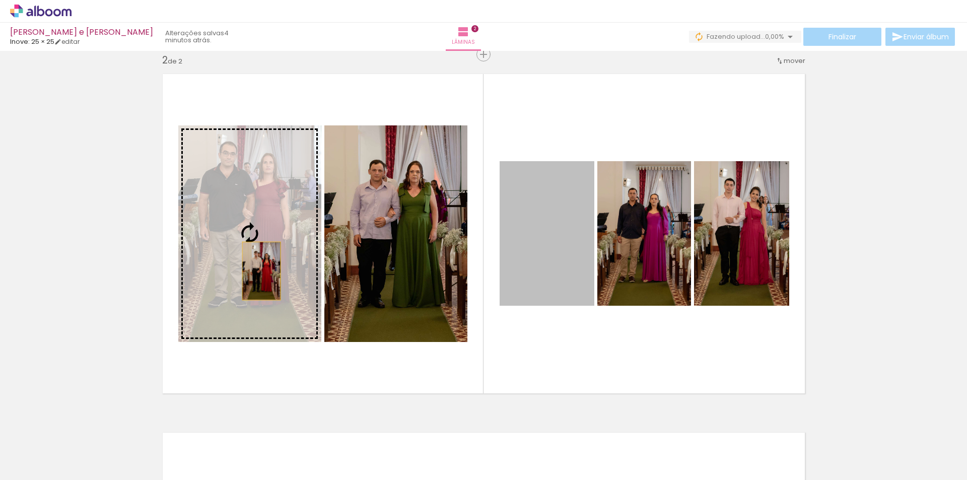
drag, startPoint x: 551, startPoint y: 278, endPoint x: 258, endPoint y: 271, distance: 293.3
click at [0, 0] on slot at bounding box center [0, 0] width 0 height 0
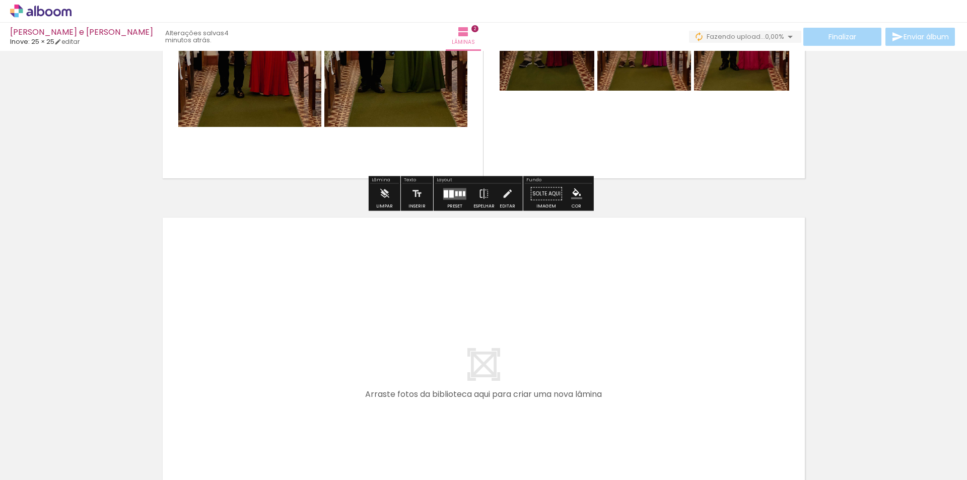
scroll to position [674, 0]
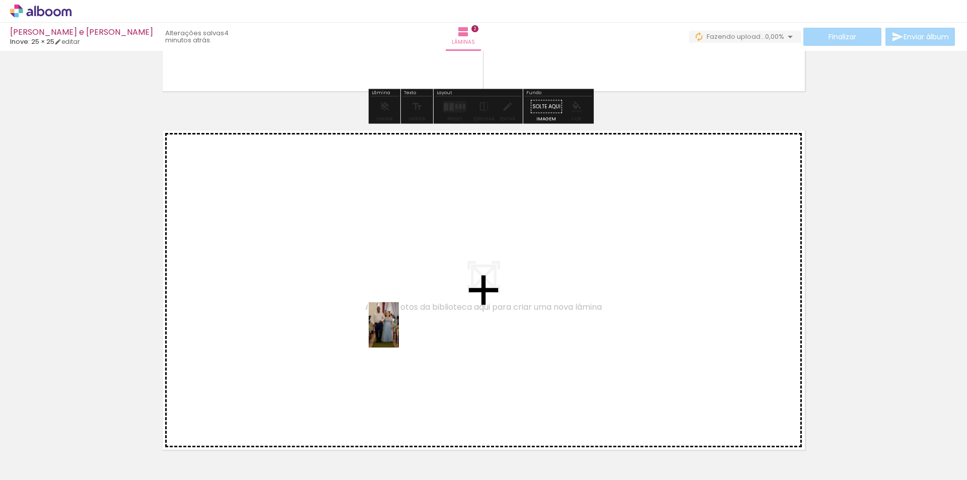
drag, startPoint x: 394, startPoint y: 452, endPoint x: 444, endPoint y: 442, distance: 51.4
click at [401, 322] on quentale-workspace at bounding box center [483, 240] width 967 height 480
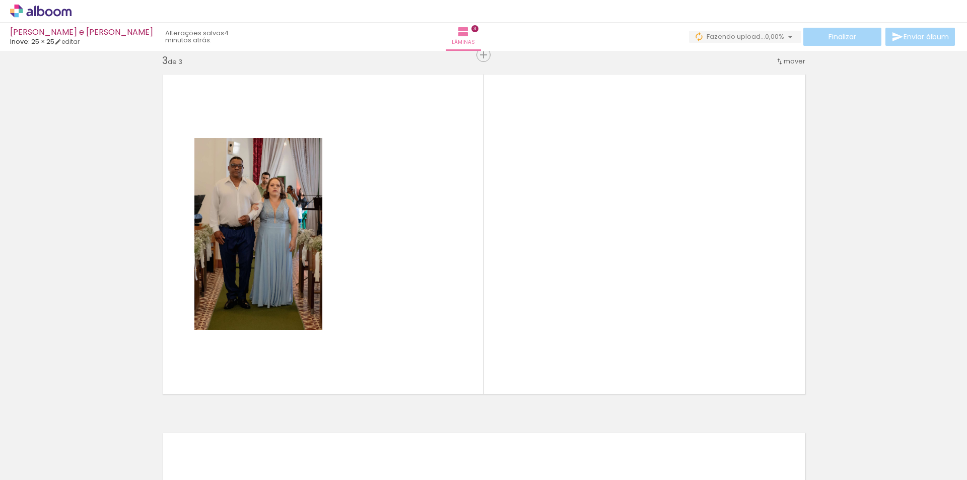
scroll to position [731, 0]
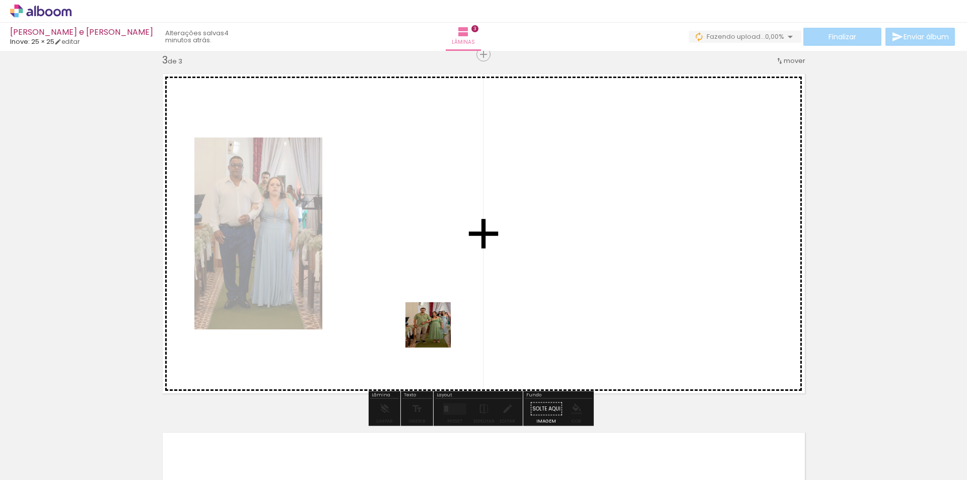
drag, startPoint x: 444, startPoint y: 446, endPoint x: 436, endPoint y: 330, distance: 116.2
click at [436, 330] on quentale-workspace at bounding box center [483, 240] width 967 height 480
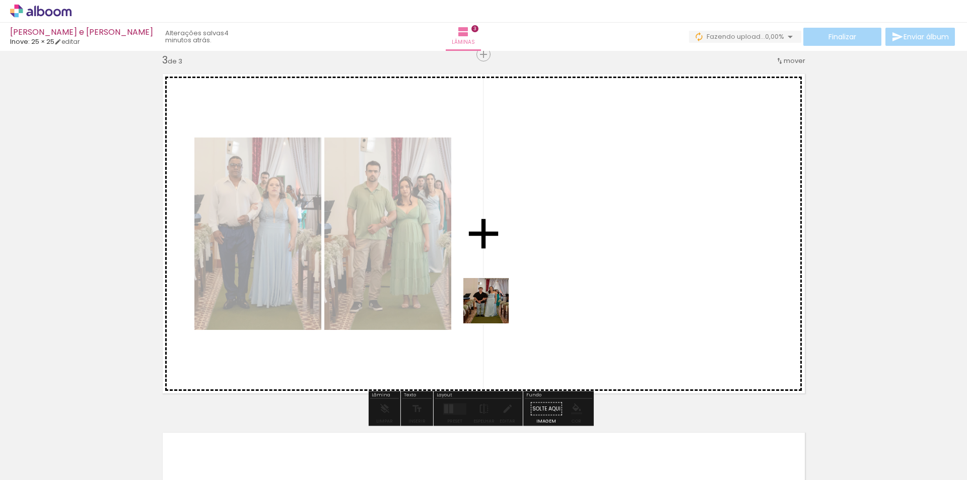
drag, startPoint x: 492, startPoint y: 443, endPoint x: 495, endPoint y: 306, distance: 137.1
click at [495, 306] on quentale-workspace at bounding box center [483, 240] width 967 height 480
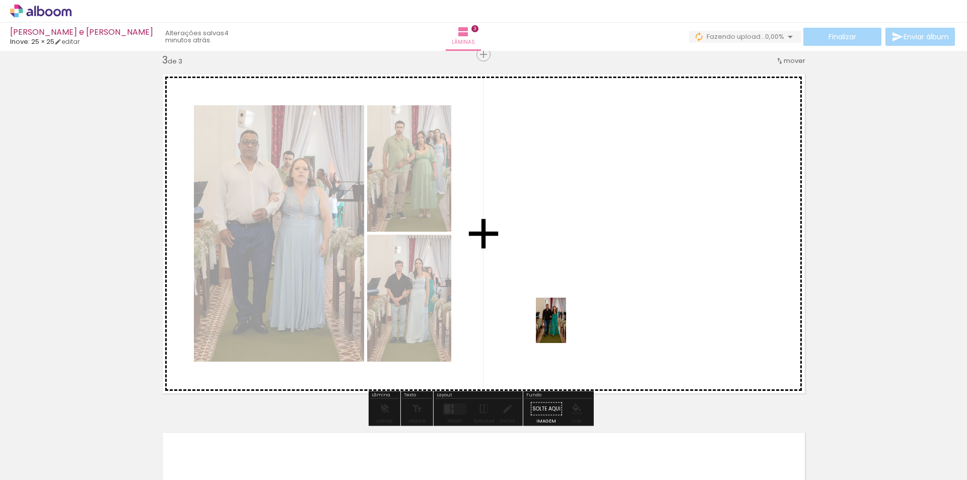
drag, startPoint x: 547, startPoint y: 434, endPoint x: 567, endPoint y: 328, distance: 107.8
click at [567, 328] on quentale-workspace at bounding box center [483, 240] width 967 height 480
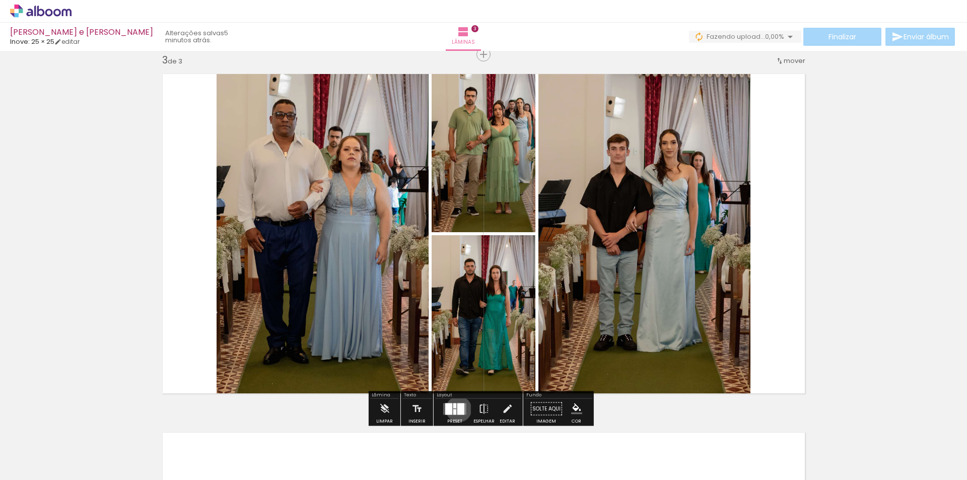
click at [457, 409] on div at bounding box center [460, 409] width 7 height 12
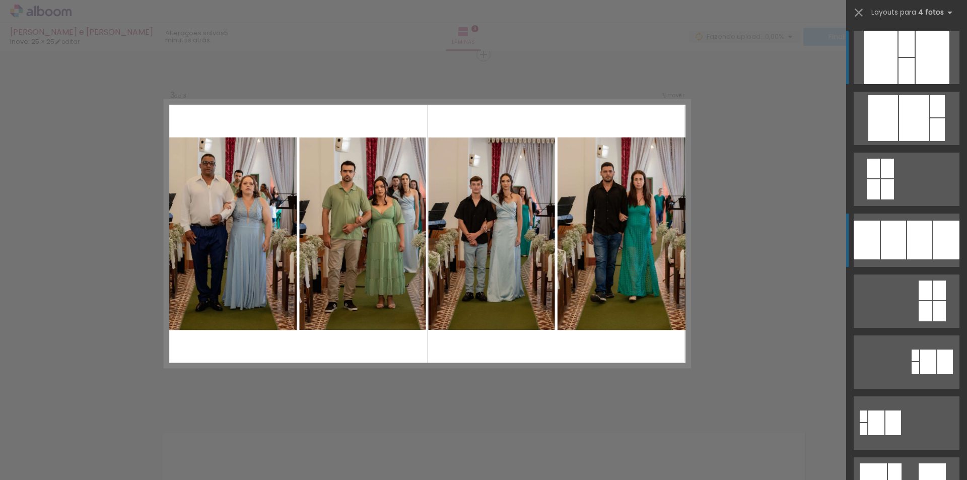
click at [899, 141] on div at bounding box center [914, 118] width 30 height 46
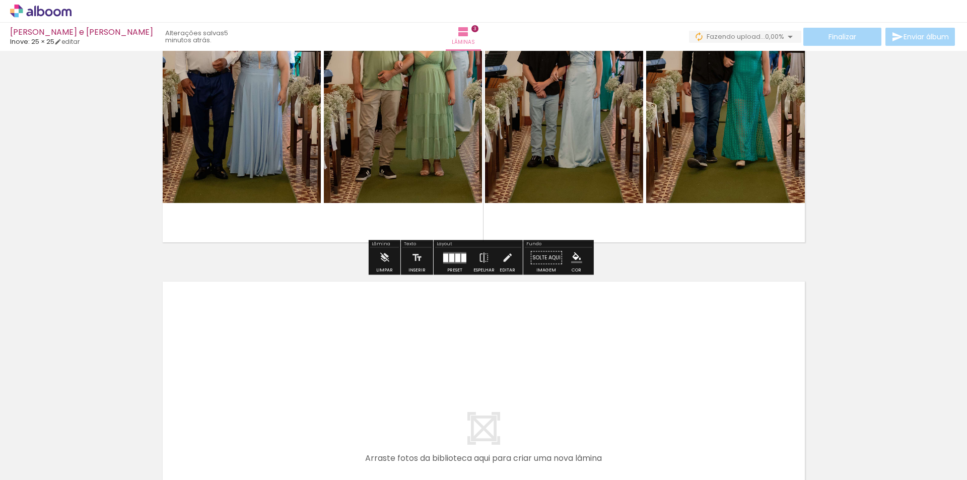
scroll to position [982, 0]
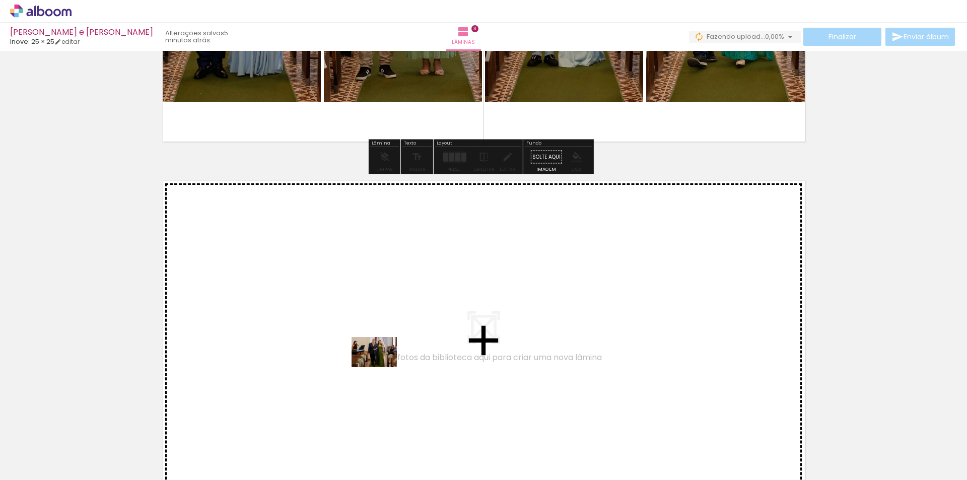
drag, startPoint x: 383, startPoint y: 434, endPoint x: 382, endPoint y: 367, distance: 66.5
click at [382, 367] on quentale-workspace at bounding box center [483, 240] width 967 height 480
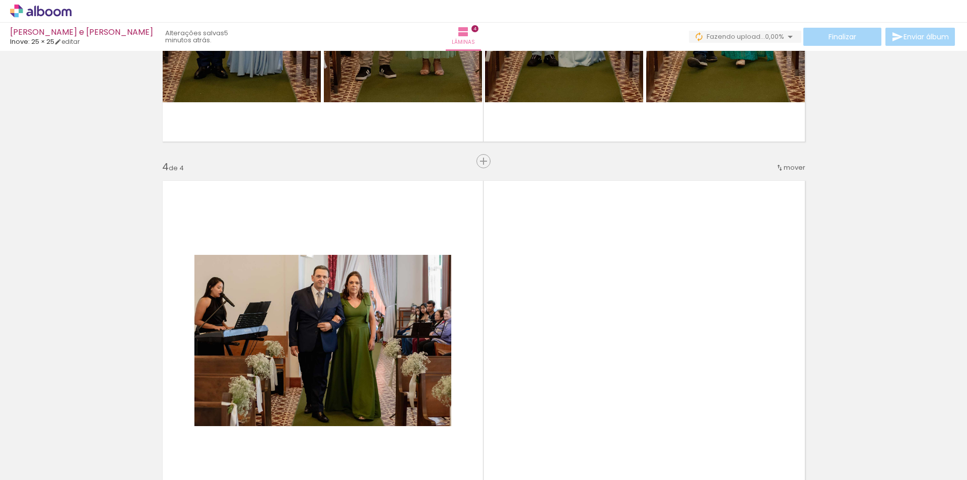
scroll to position [1089, 0]
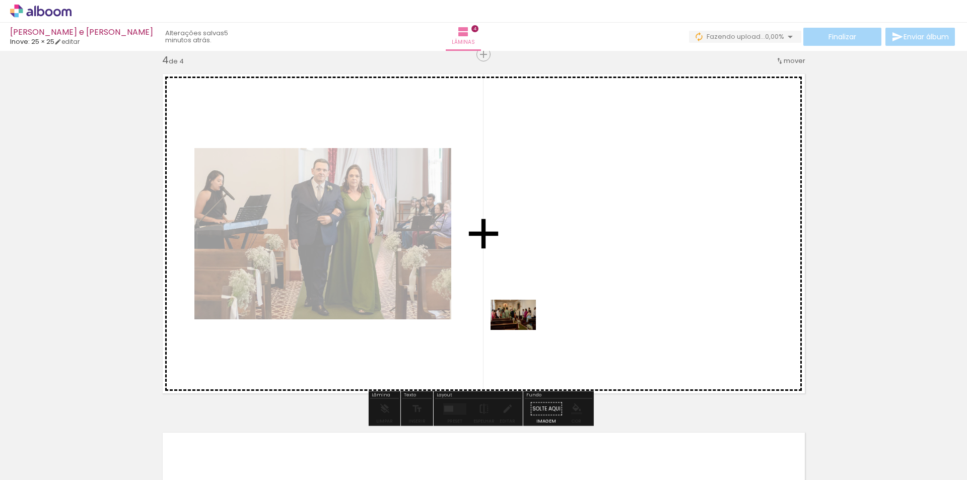
drag, startPoint x: 427, startPoint y: 439, endPoint x: 538, endPoint y: 305, distance: 173.5
click at [538, 305] on quentale-workspace at bounding box center [483, 240] width 967 height 480
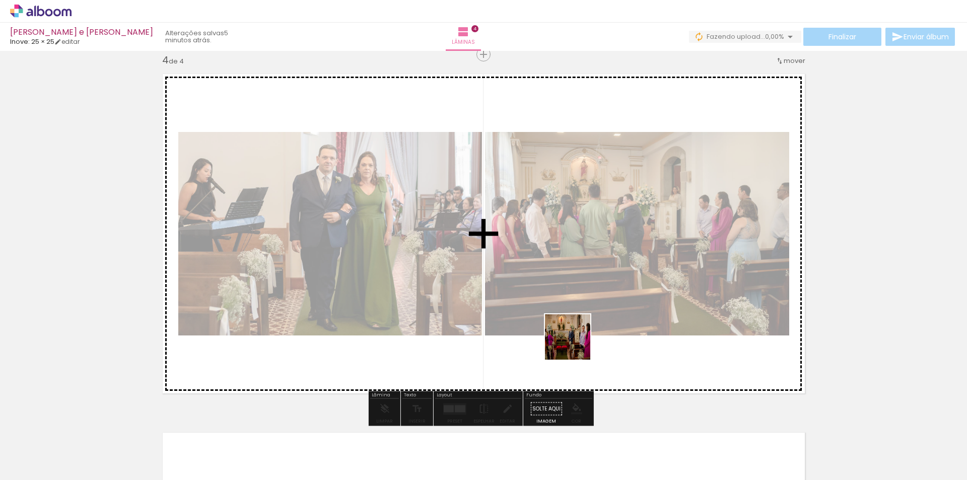
drag, startPoint x: 510, startPoint y: 458, endPoint x: 585, endPoint y: 333, distance: 146.5
click at [585, 333] on quentale-workspace at bounding box center [483, 240] width 967 height 480
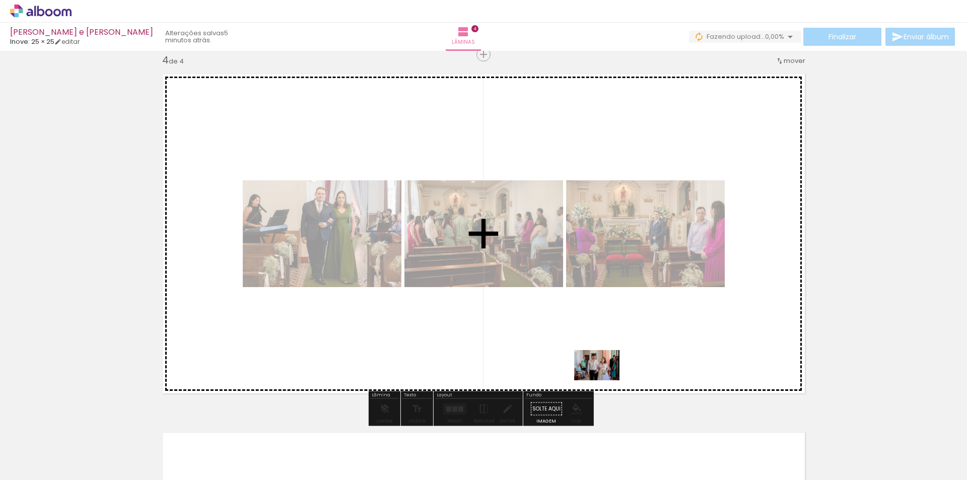
drag, startPoint x: 553, startPoint y: 455, endPoint x: 605, endPoint y: 380, distance: 90.6
click at [605, 380] on quentale-workspace at bounding box center [483, 240] width 967 height 480
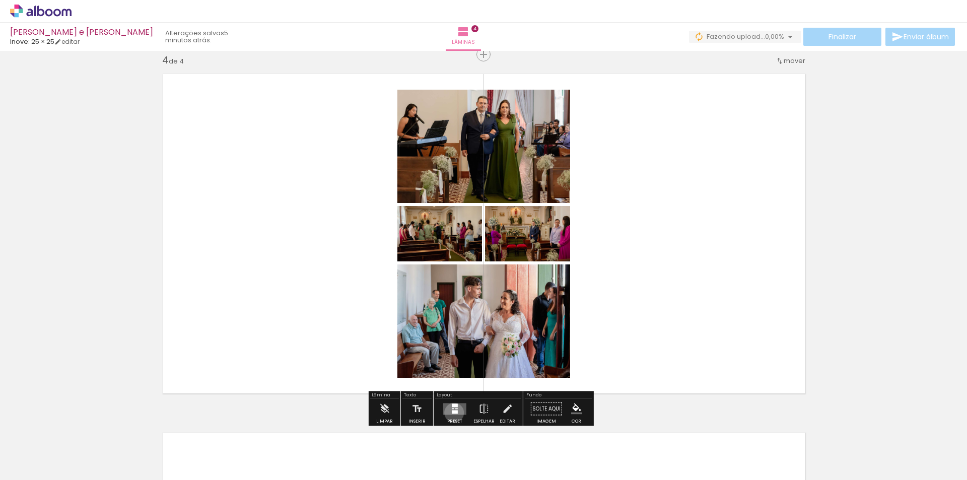
drag, startPoint x: 452, startPoint y: 413, endPoint x: 674, endPoint y: 414, distance: 221.7
click at [452, 413] on div at bounding box center [455, 412] width 6 height 4
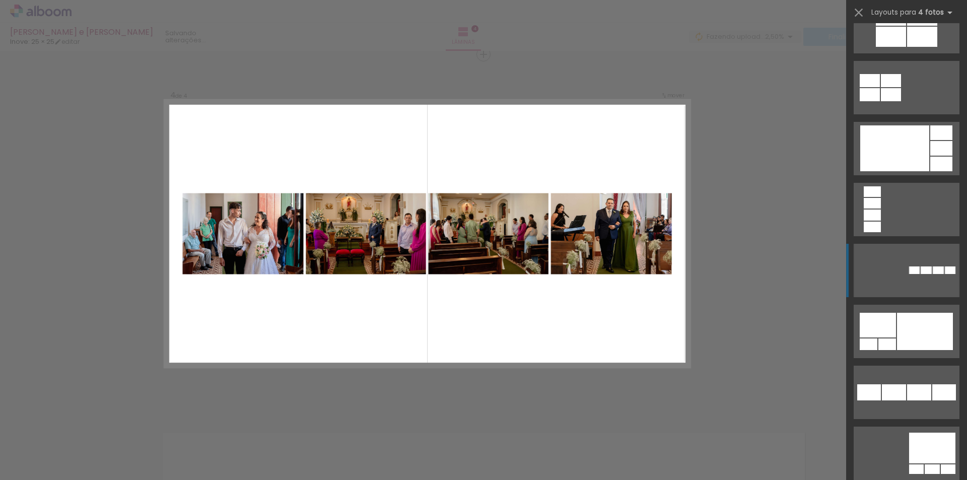
scroll to position [2116, 0]
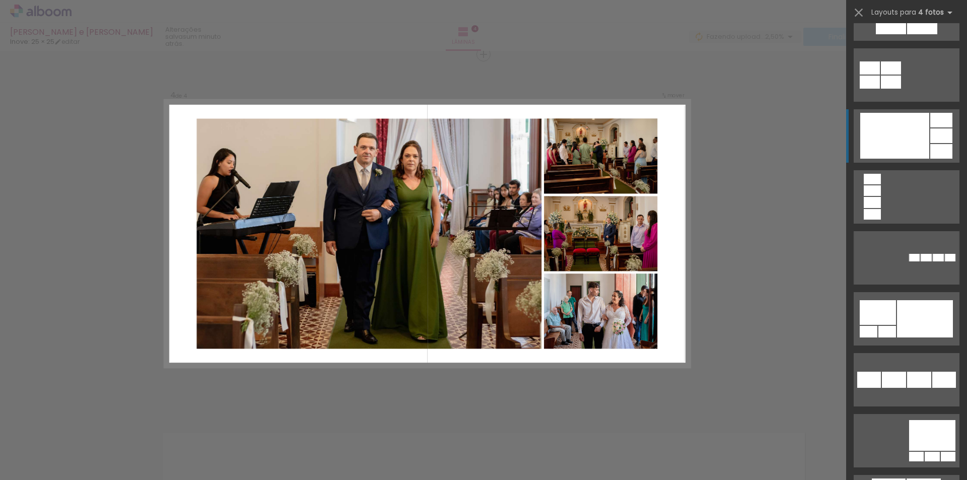
click at [881, 197] on div at bounding box center [872, 202] width 17 height 11
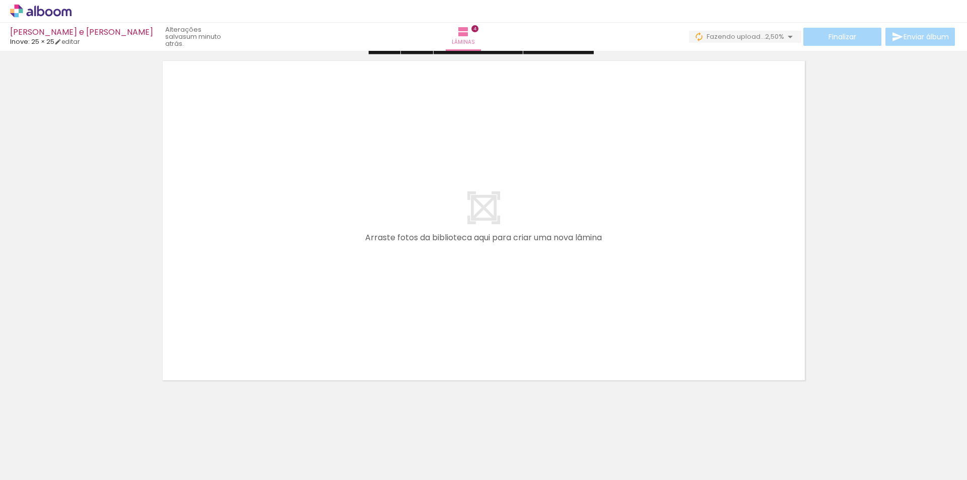
scroll to position [1467, 0]
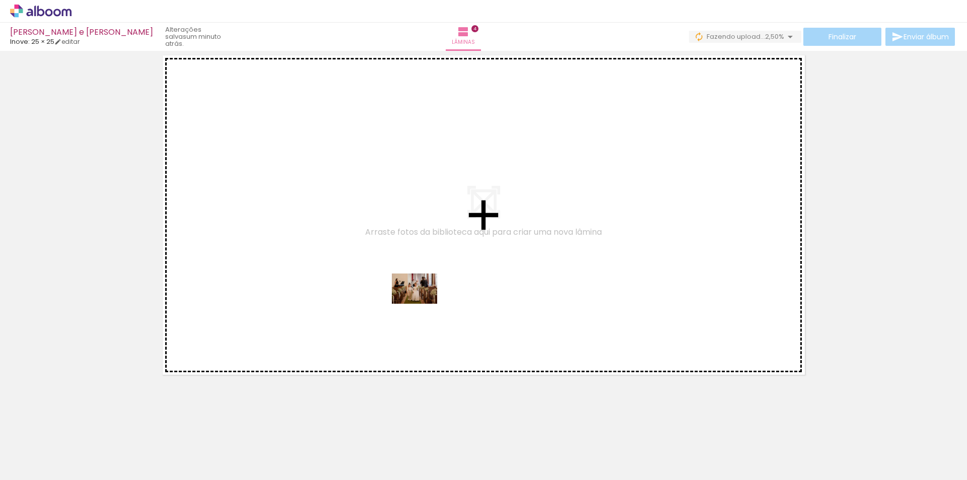
drag, startPoint x: 435, startPoint y: 441, endPoint x: 422, endPoint y: 304, distance: 137.7
click at [422, 304] on quentale-workspace at bounding box center [483, 240] width 967 height 480
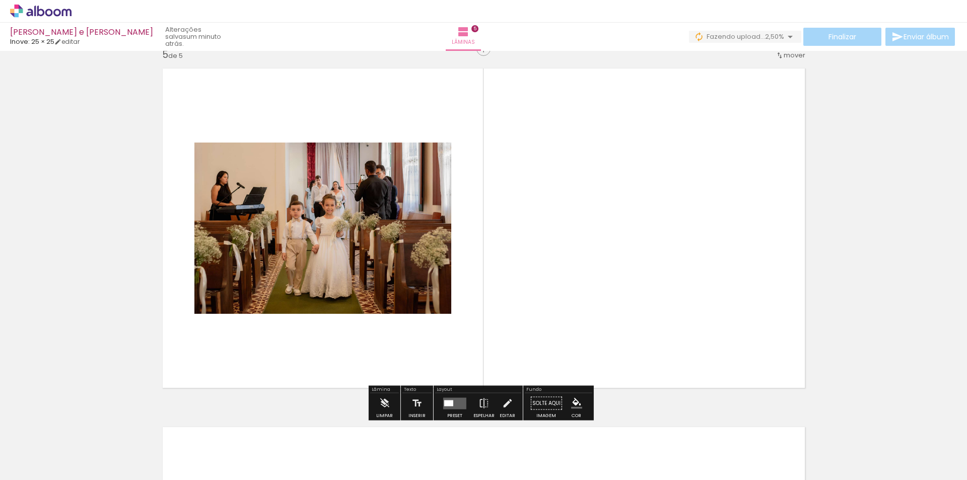
scroll to position [1448, 0]
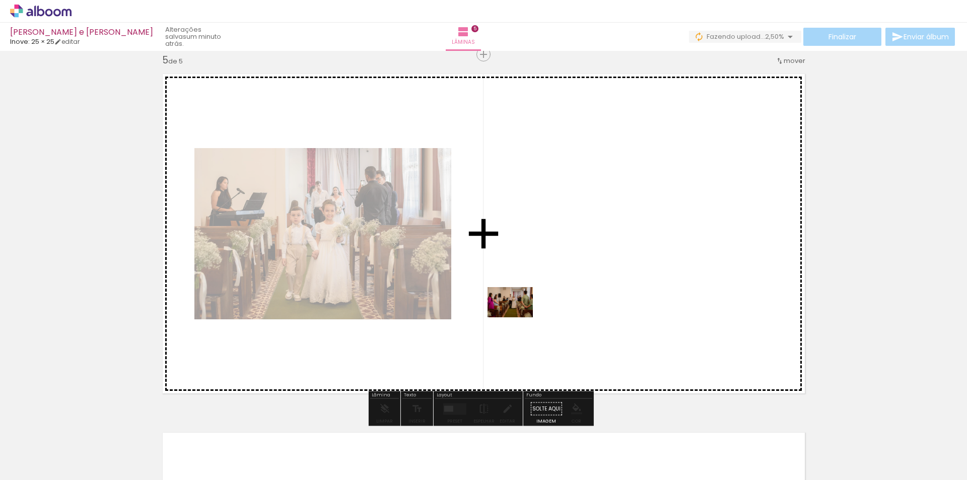
drag, startPoint x: 494, startPoint y: 424, endPoint x: 519, endPoint y: 313, distance: 113.2
click at [519, 313] on quentale-workspace at bounding box center [483, 240] width 967 height 480
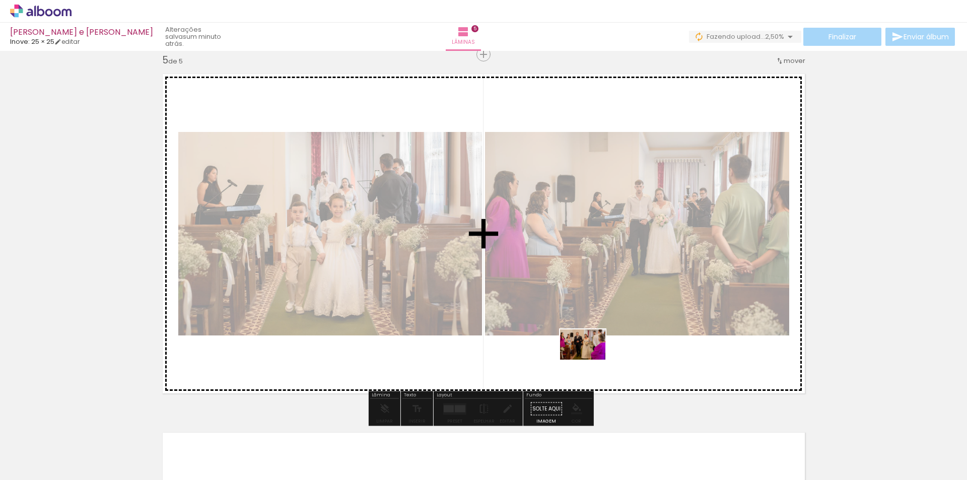
drag, startPoint x: 547, startPoint y: 448, endPoint x: 590, endPoint y: 360, distance: 98.9
click at [590, 360] on quentale-workspace at bounding box center [483, 240] width 967 height 480
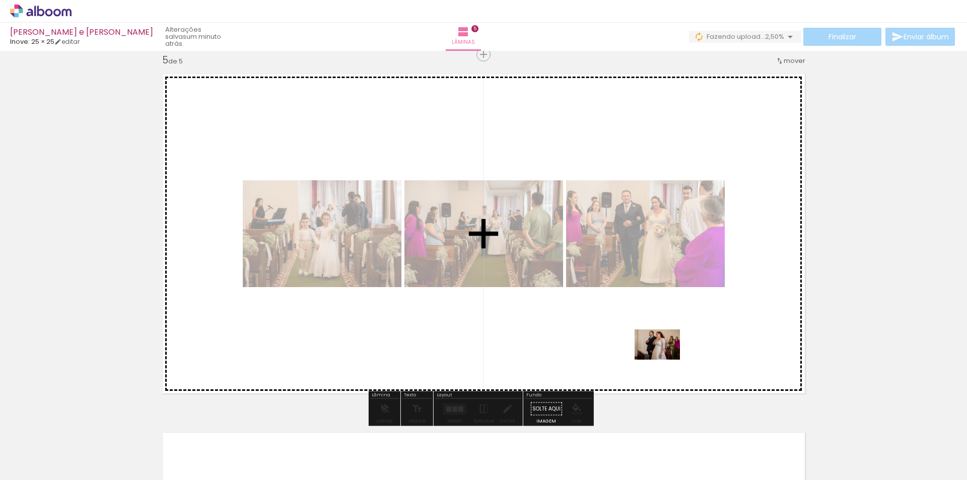
drag, startPoint x: 609, startPoint y: 452, endPoint x: 680, endPoint y: 338, distance: 133.9
click at [680, 338] on quentale-workspace at bounding box center [483, 240] width 967 height 480
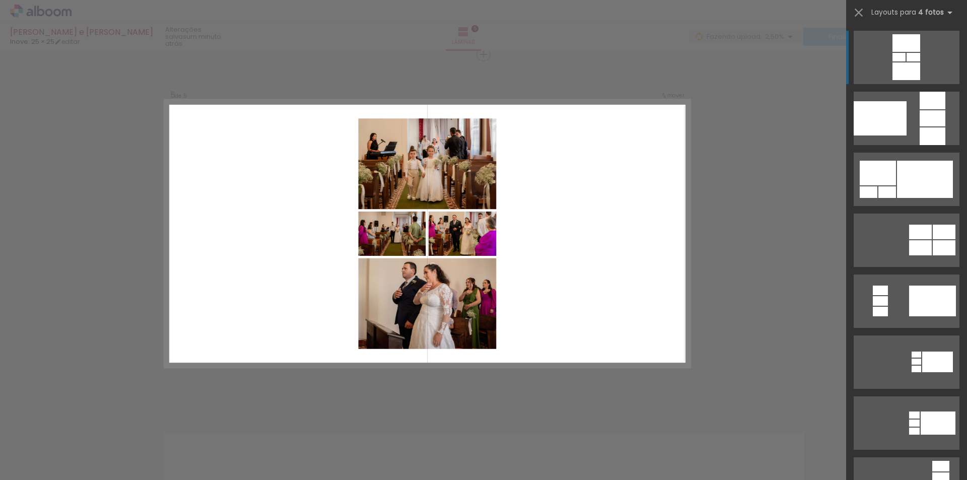
scroll to position [0, 409]
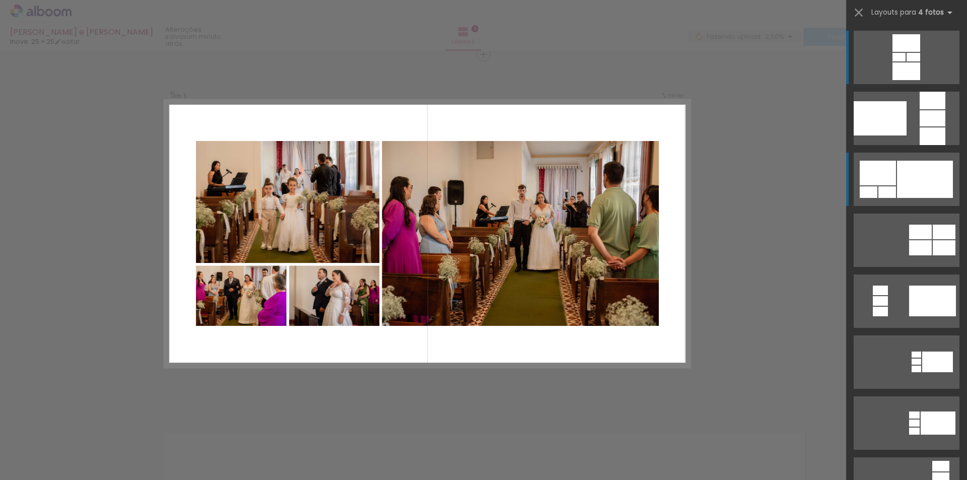
click at [931, 168] on div at bounding box center [925, 179] width 56 height 37
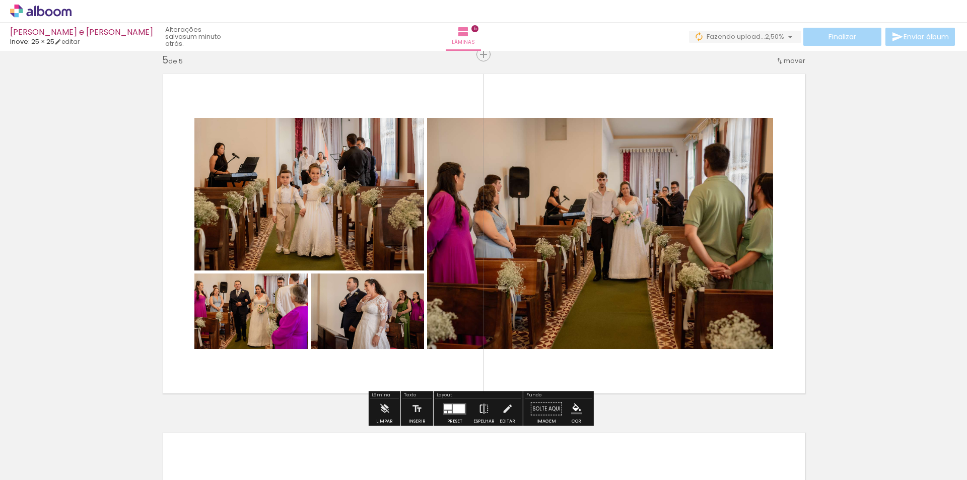
click at [483, 406] on iron-icon at bounding box center [484, 409] width 11 height 20
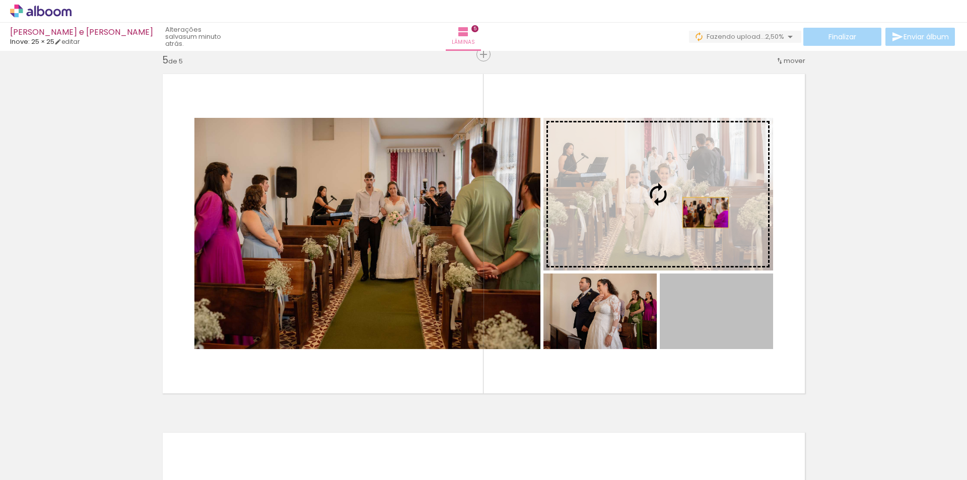
drag, startPoint x: 741, startPoint y: 312, endPoint x: 702, endPoint y: 213, distance: 106.7
click at [0, 0] on slot at bounding box center [0, 0] width 0 height 0
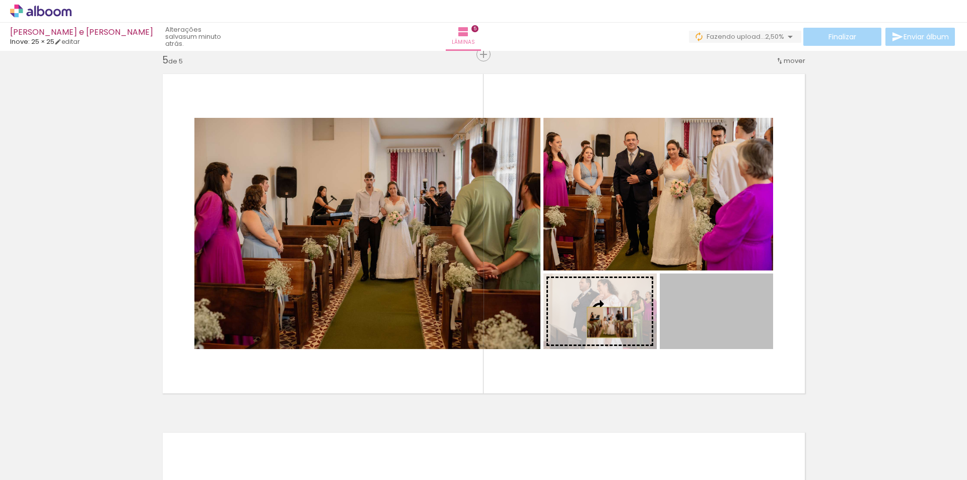
drag, startPoint x: 696, startPoint y: 322, endPoint x: 606, endPoint y: 322, distance: 89.7
click at [0, 0] on slot at bounding box center [0, 0] width 0 height 0
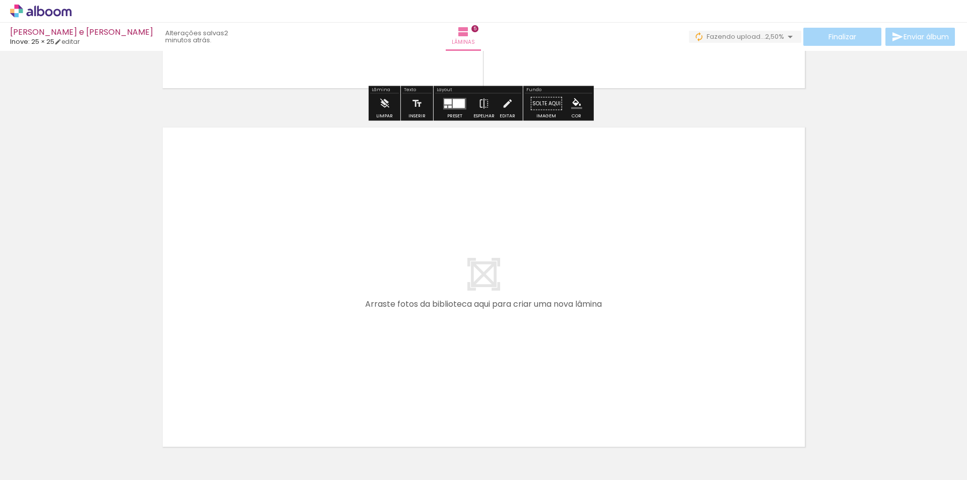
scroll to position [1825, 0]
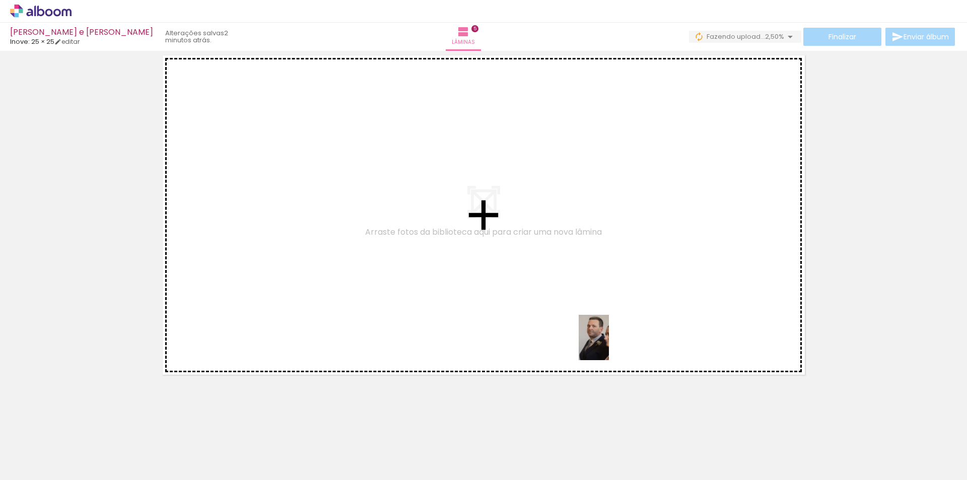
drag, startPoint x: 669, startPoint y: 458, endPoint x: 607, endPoint y: 341, distance: 133.0
click at [607, 341] on quentale-workspace at bounding box center [483, 240] width 967 height 480
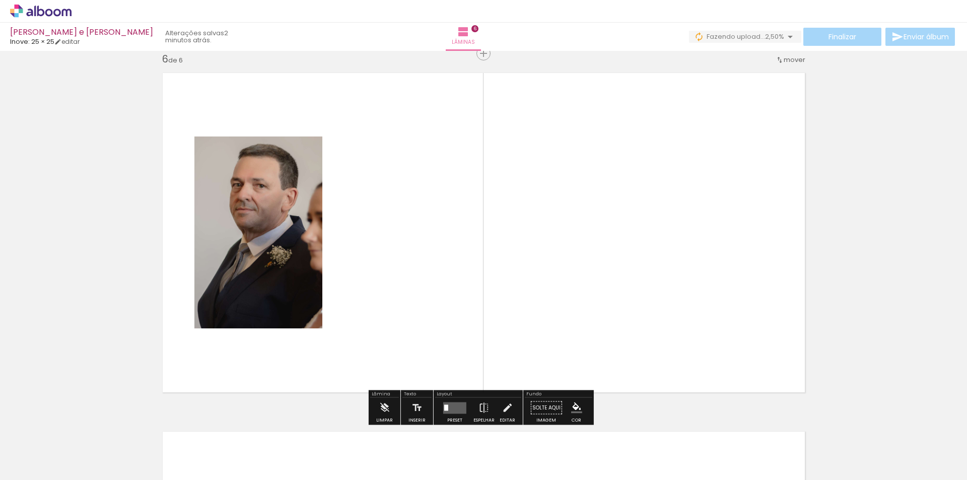
scroll to position [1807, 0]
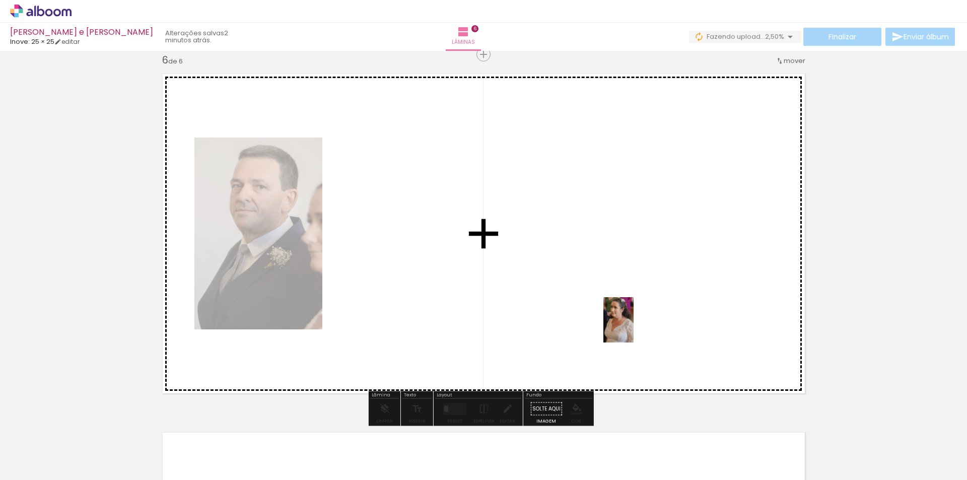
drag, startPoint x: 709, startPoint y: 445, endPoint x: 634, endPoint y: 327, distance: 139.3
click at [634, 327] on quentale-workspace at bounding box center [483, 240] width 967 height 480
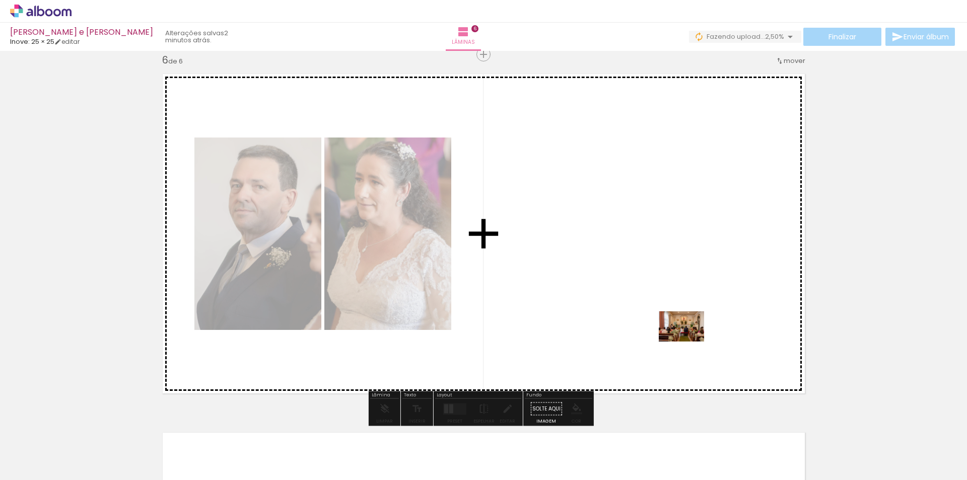
drag, startPoint x: 760, startPoint y: 448, endPoint x: 664, endPoint y: 318, distance: 161.3
click at [664, 318] on quentale-workspace at bounding box center [483, 240] width 967 height 480
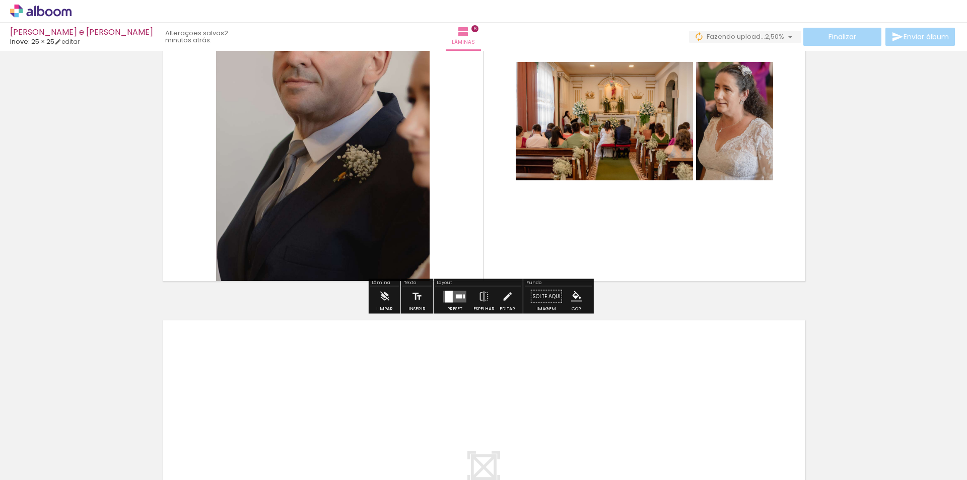
scroll to position [1857, 0]
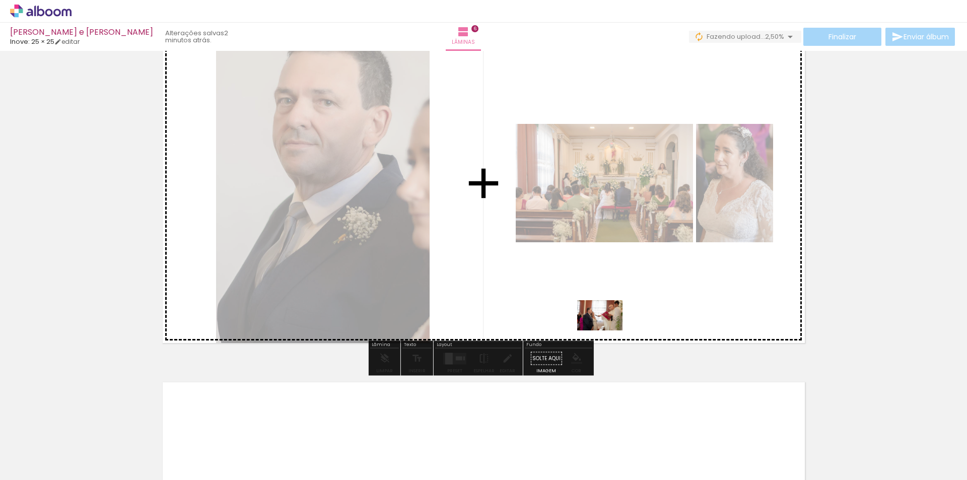
drag, startPoint x: 552, startPoint y: 458, endPoint x: 608, endPoint y: 330, distance: 139.5
click at [608, 330] on quentale-workspace at bounding box center [483, 240] width 967 height 480
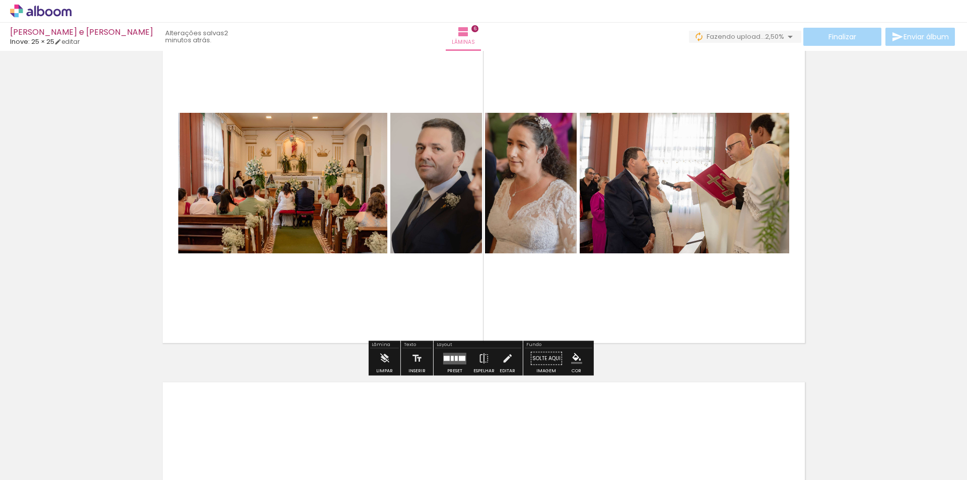
click at [451, 365] on div at bounding box center [454, 359] width 27 height 20
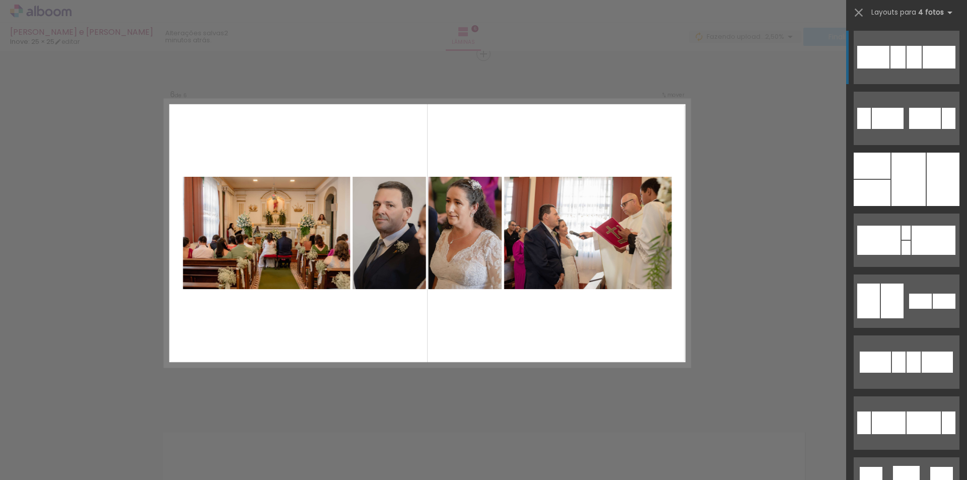
scroll to position [1807, 0]
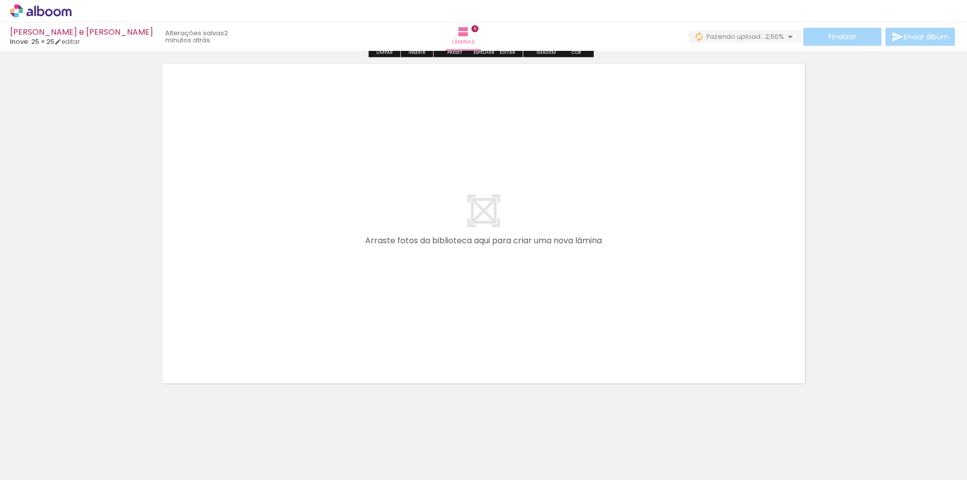
scroll to position [2184, 0]
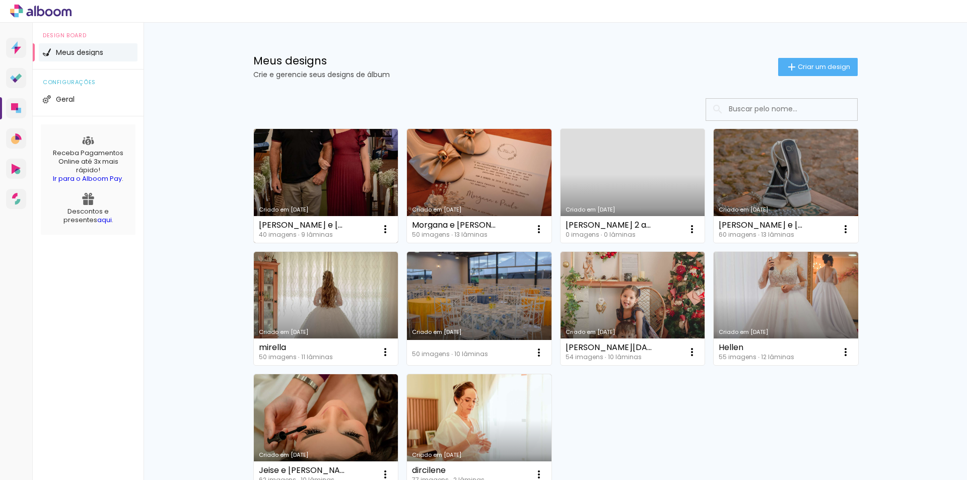
click at [346, 191] on link "Criado em [DATE]" at bounding box center [326, 186] width 145 height 114
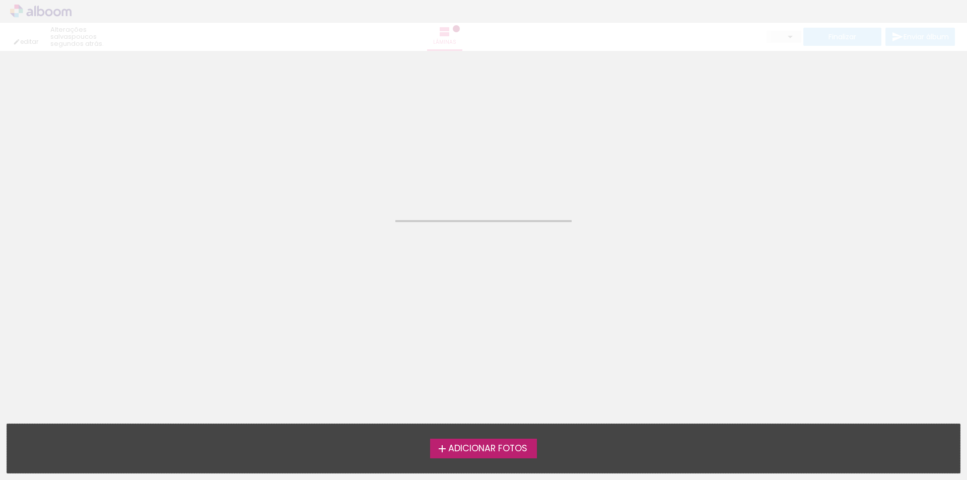
click at [346, 191] on neon-animated-pages "Confirmar Cancelar" at bounding box center [483, 265] width 967 height 429
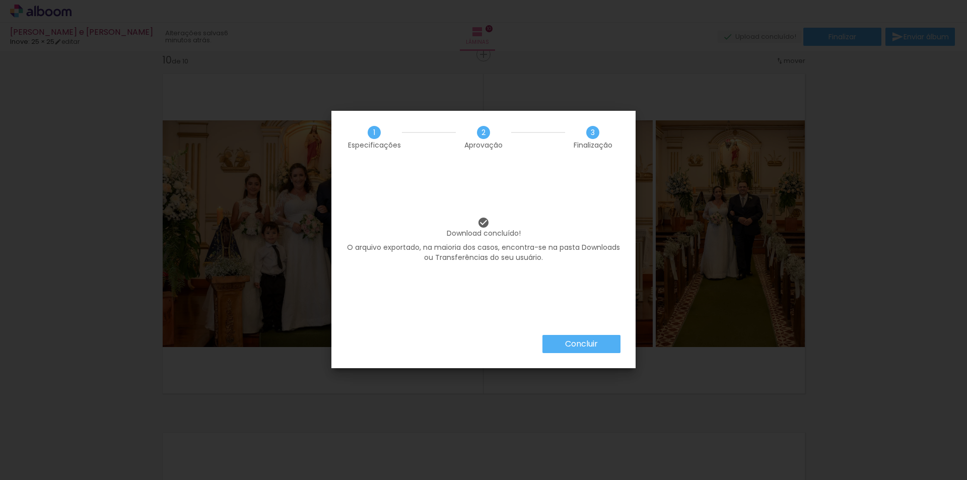
scroll to position [0, 1375]
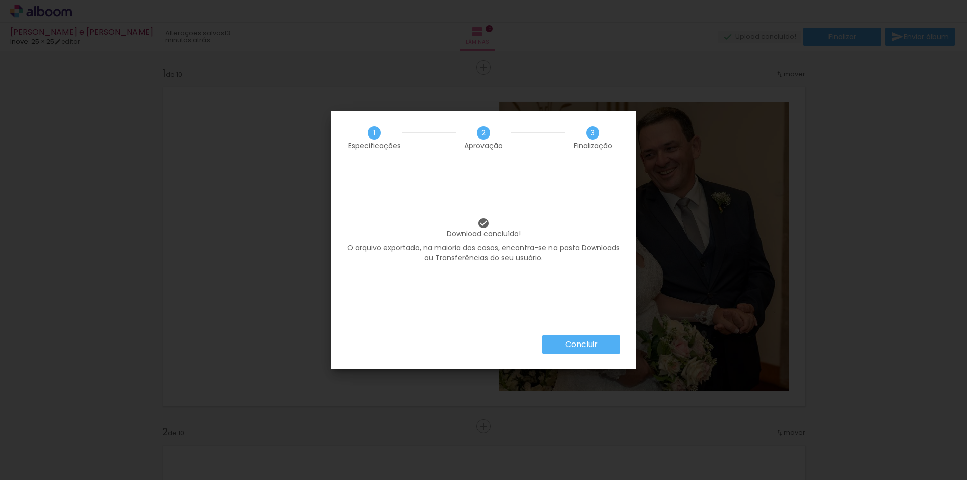
click at [484, 227] on iron-icon at bounding box center [484, 223] width 12 height 12
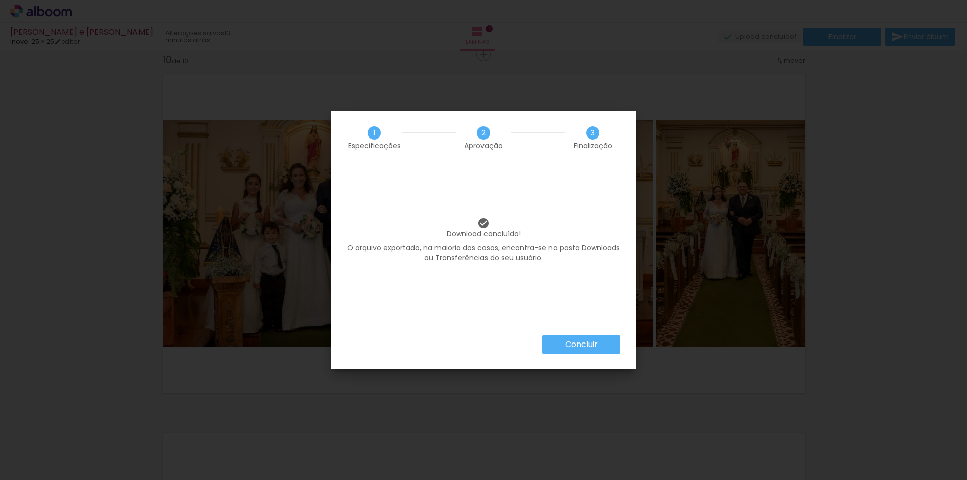
scroll to position [0, 1375]
click at [473, 228] on p "Download concluído!" at bounding box center [484, 228] width 274 height 22
click at [0, 0] on slot "Concluir" at bounding box center [0, 0] width 0 height 0
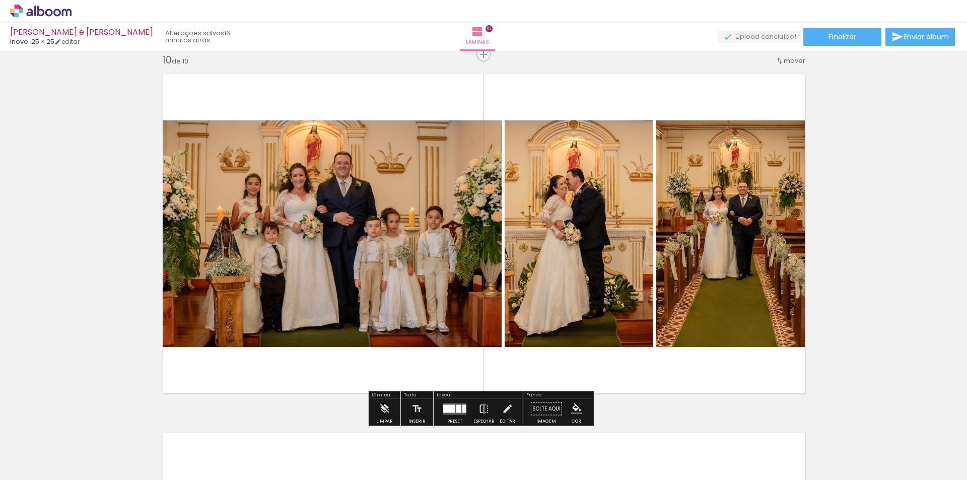
scroll to position [0, 1375]
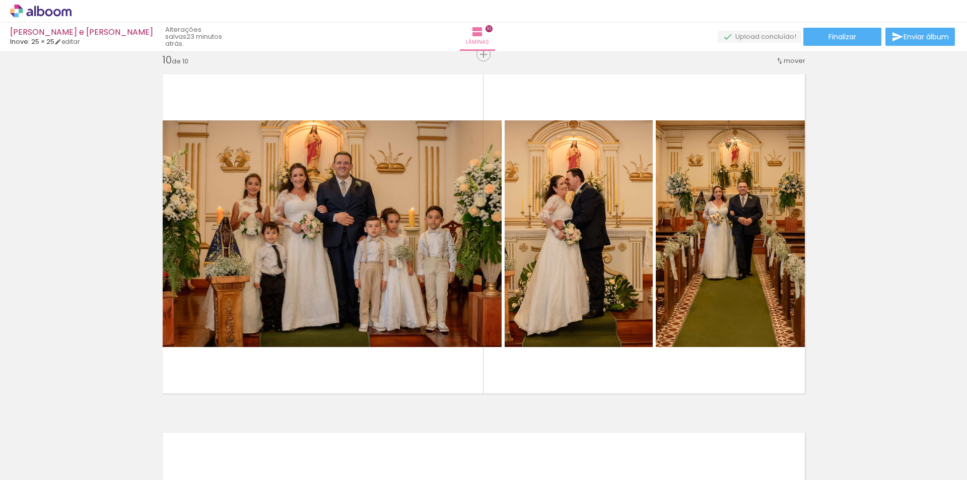
scroll to position [0, 1375]
